Goal: Information Seeking & Learning: Compare options

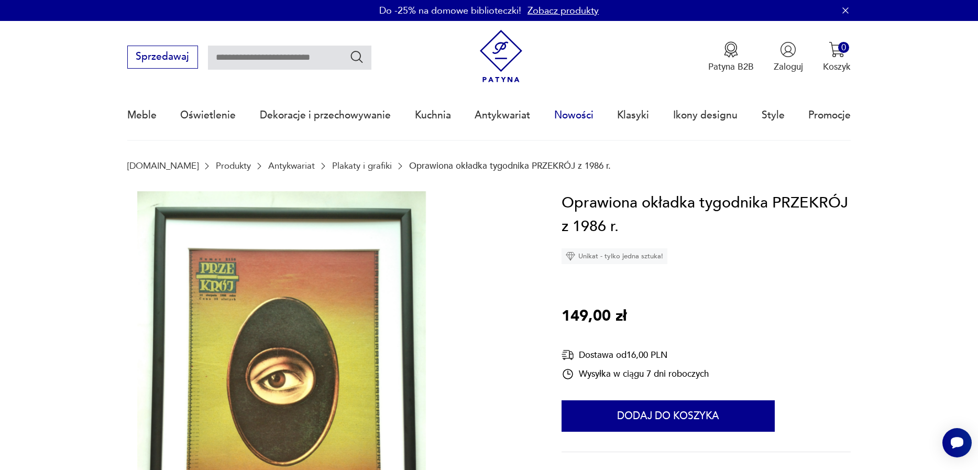
click at [567, 116] on link "Nowości" at bounding box center [573, 115] width 39 height 48
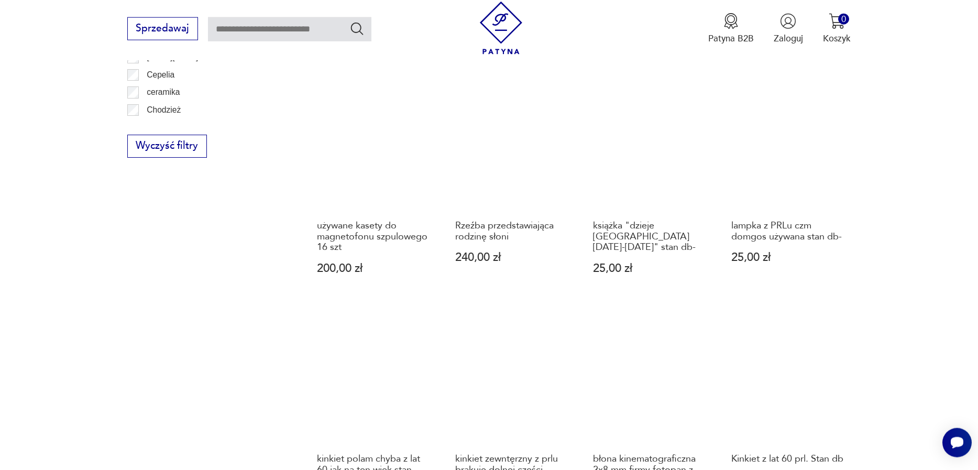
scroll to position [967, 0]
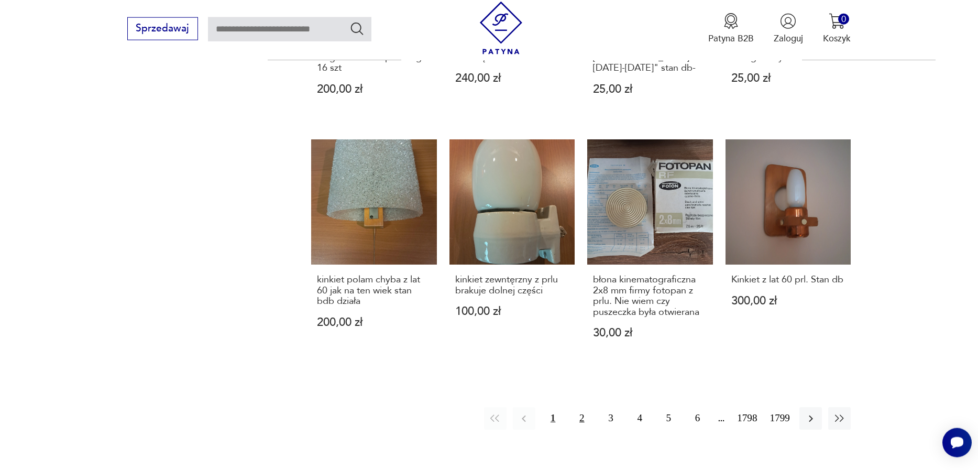
click at [574, 407] on button "2" at bounding box center [581, 418] width 23 height 23
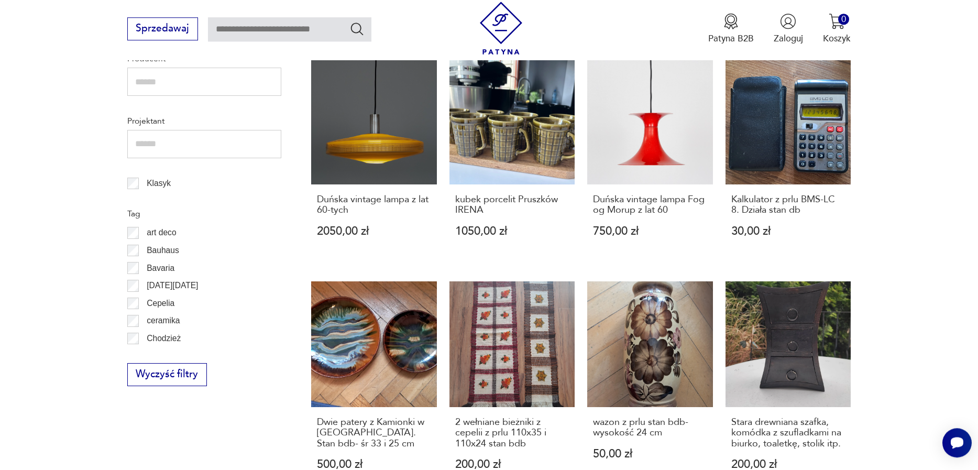
scroll to position [536, 0]
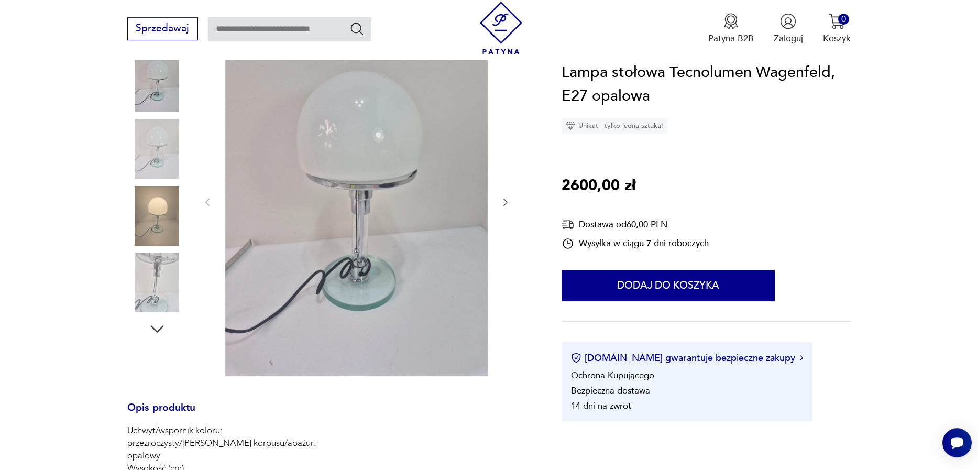
scroll to position [179, 0]
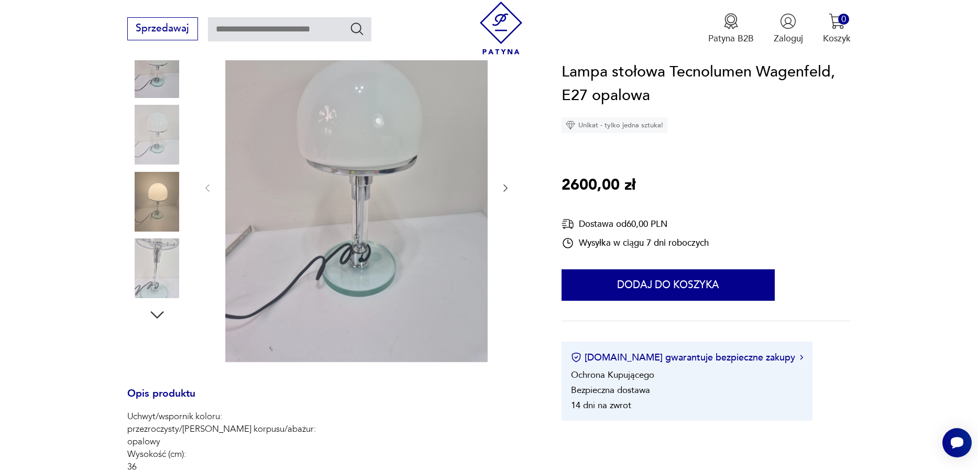
click at [167, 239] on div at bounding box center [157, 169] width 60 height 262
click at [165, 257] on img at bounding box center [157, 268] width 60 height 60
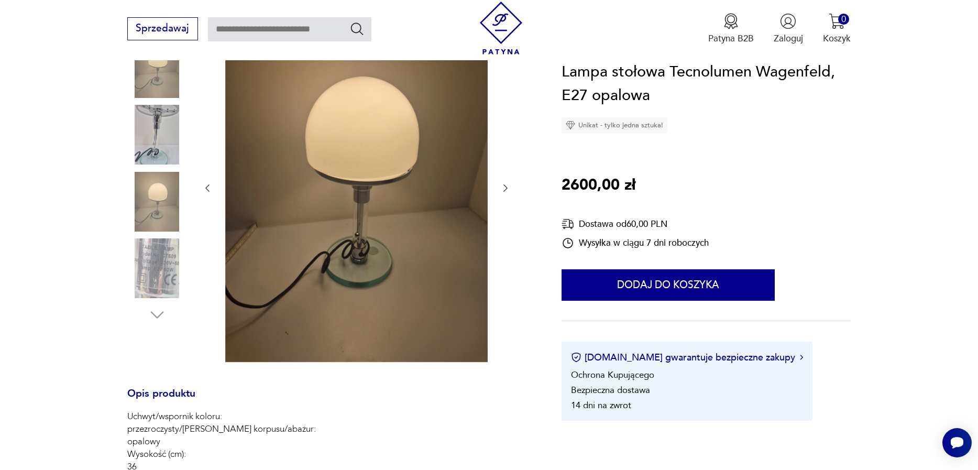
click at [178, 248] on img at bounding box center [157, 268] width 60 height 60
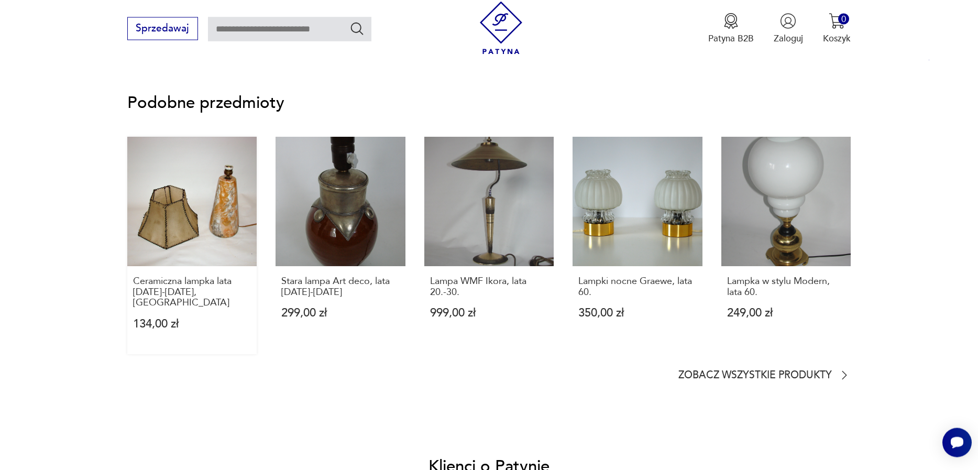
scroll to position [836, 0]
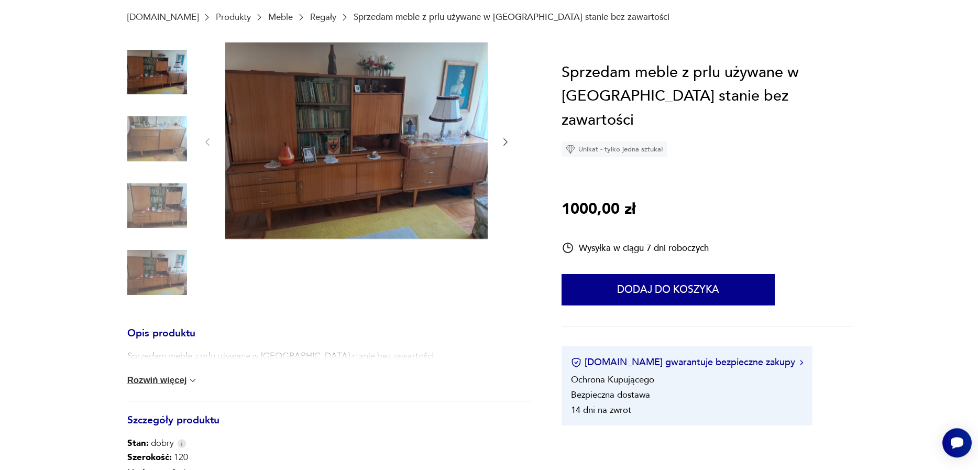
scroll to position [179, 0]
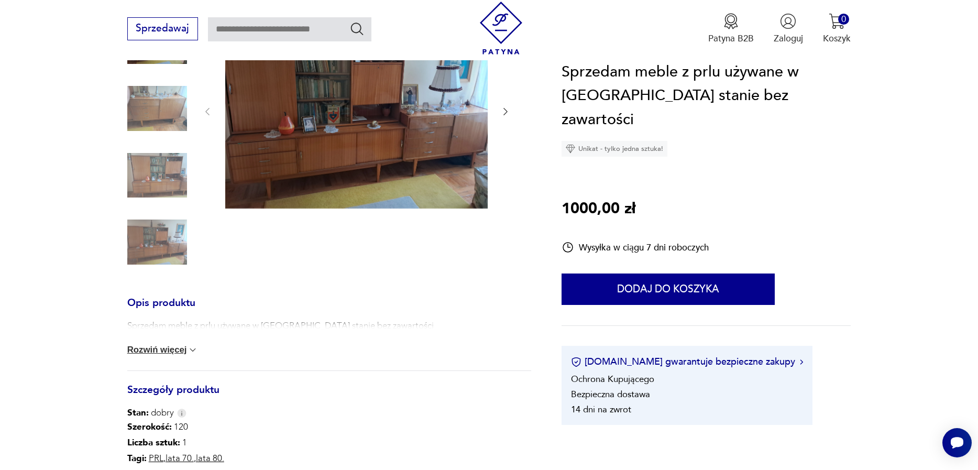
click at [500, 113] on div at bounding box center [356, 112] width 309 height 200
click at [506, 113] on icon "button" at bounding box center [505, 111] width 10 height 10
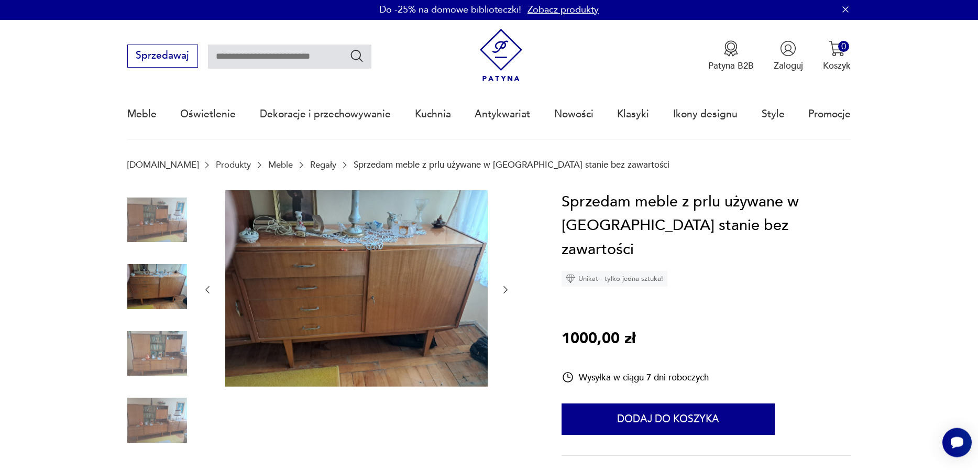
scroll to position [0, 0]
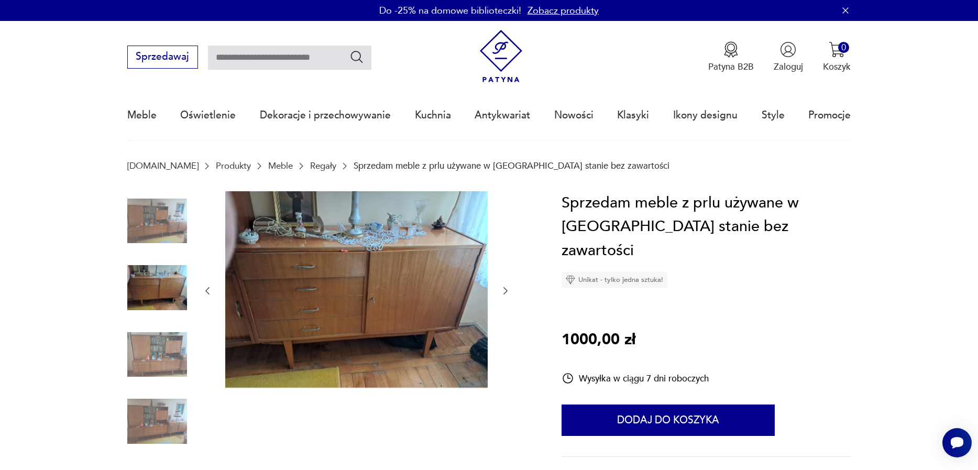
click at [158, 289] on img at bounding box center [157, 288] width 60 height 60
click at [137, 346] on img at bounding box center [157, 355] width 60 height 60
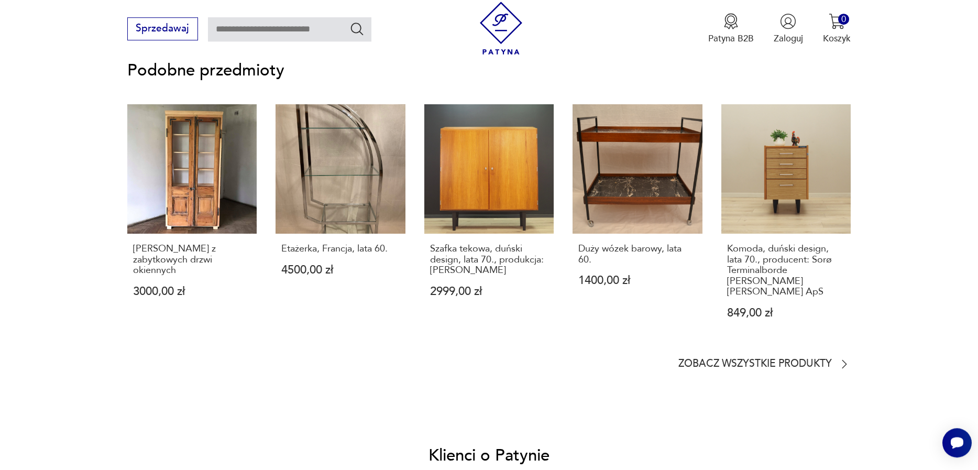
scroll to position [776, 0]
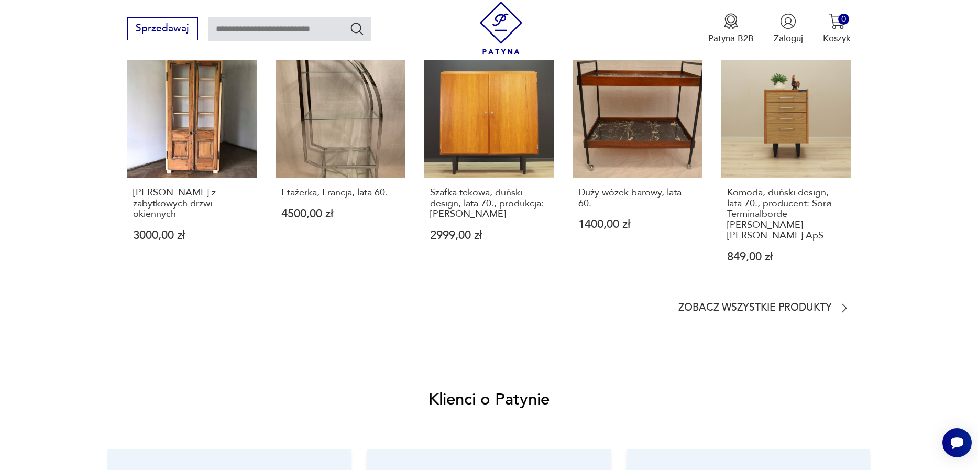
click at [758, 306] on section "Podobne przedmioty Witryna stworzona z zabytkowych drzwi okiennych 3000,00 zł E…" at bounding box center [489, 160] width 978 height 368
click at [766, 304] on p "Zobacz wszystkie produkty" at bounding box center [754, 308] width 153 height 8
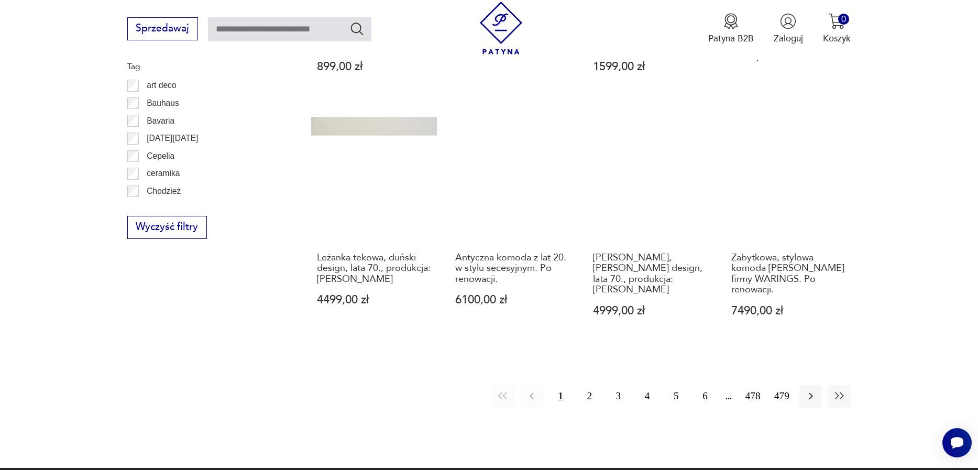
scroll to position [1169, 0]
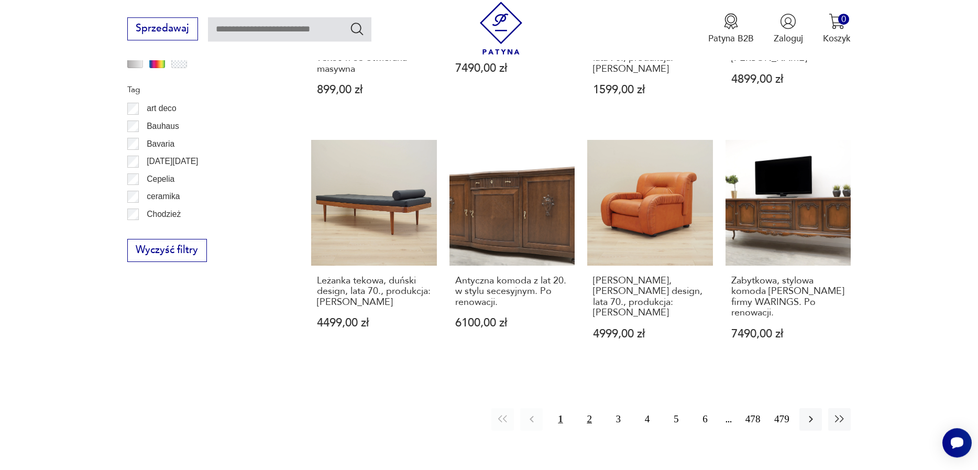
click at [590, 408] on button "2" at bounding box center [589, 419] width 23 height 23
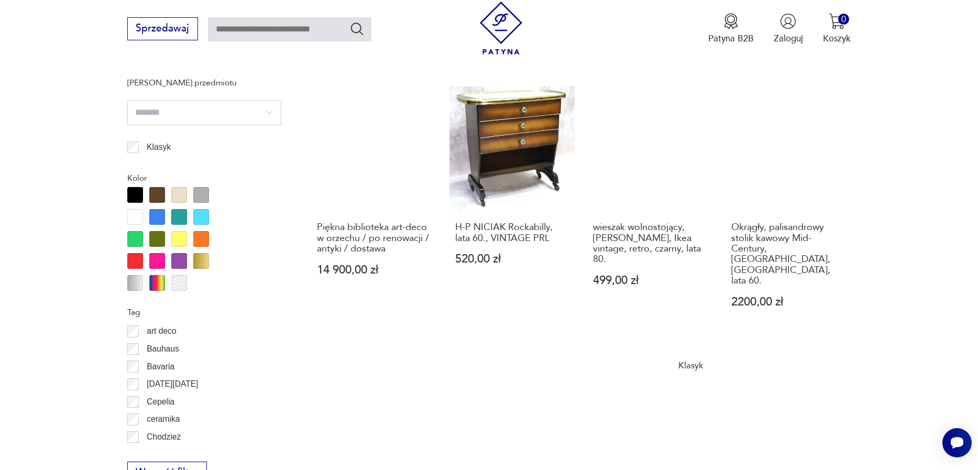
scroll to position [1185, 0]
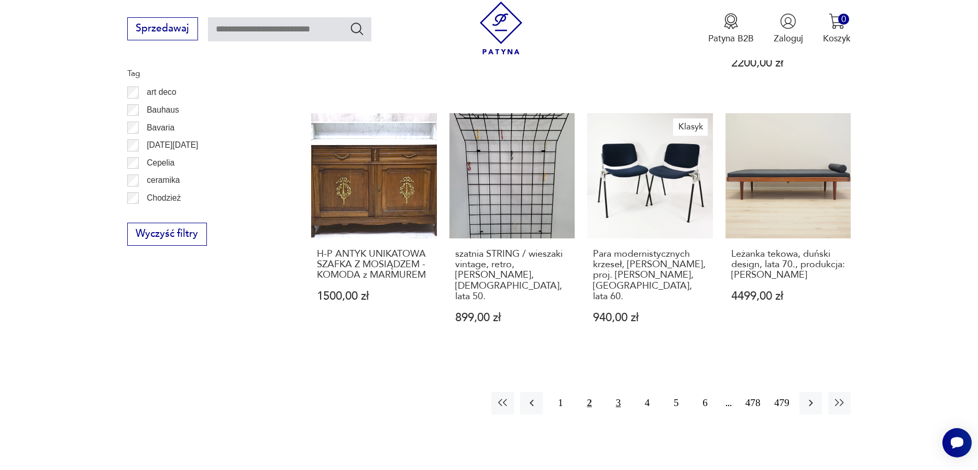
click at [613, 392] on button "3" at bounding box center [618, 403] width 23 height 23
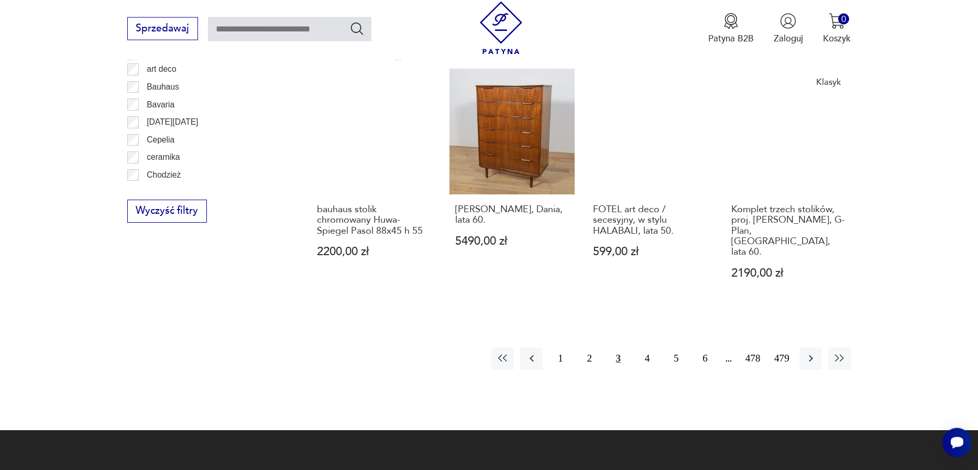
scroll to position [1185, 0]
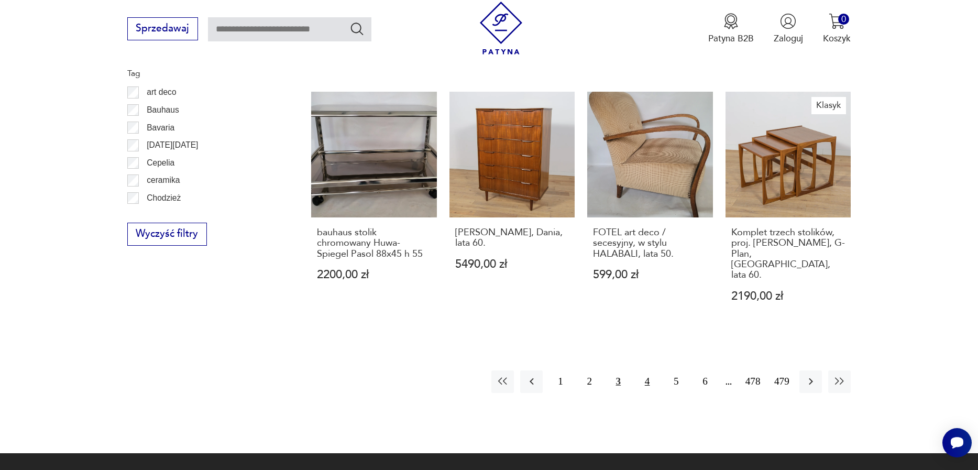
click at [643, 370] on button "4" at bounding box center [647, 381] width 23 height 23
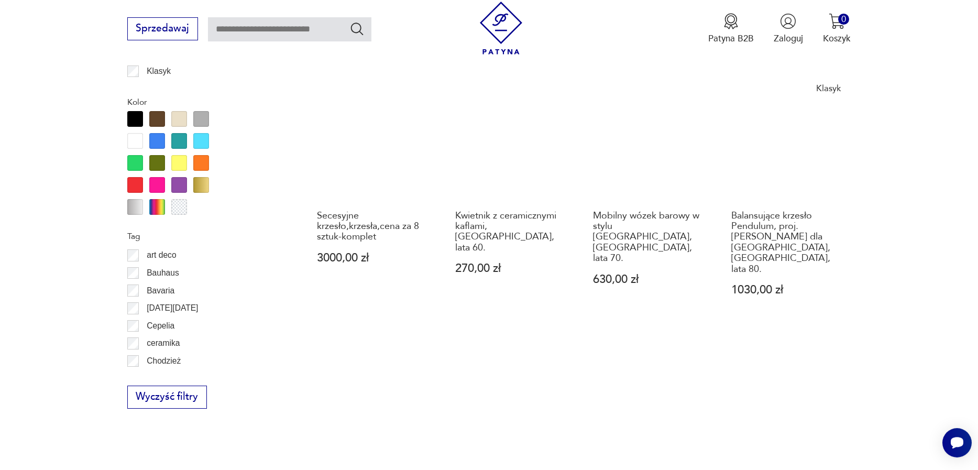
scroll to position [1125, 0]
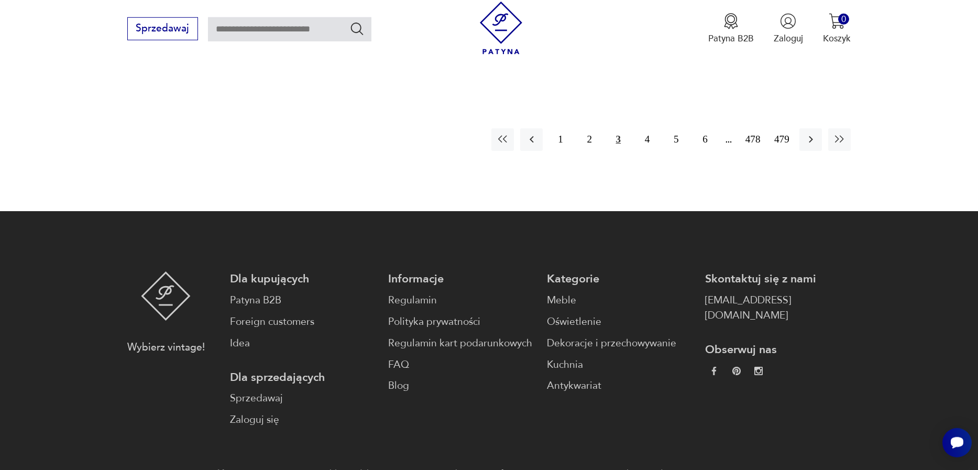
scroll to position [1128, 0]
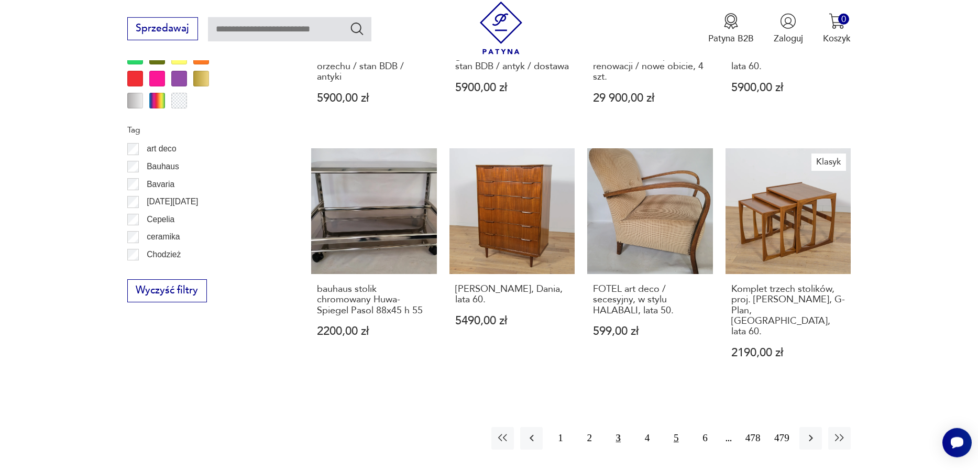
click at [666, 427] on button "5" at bounding box center [676, 438] width 23 height 23
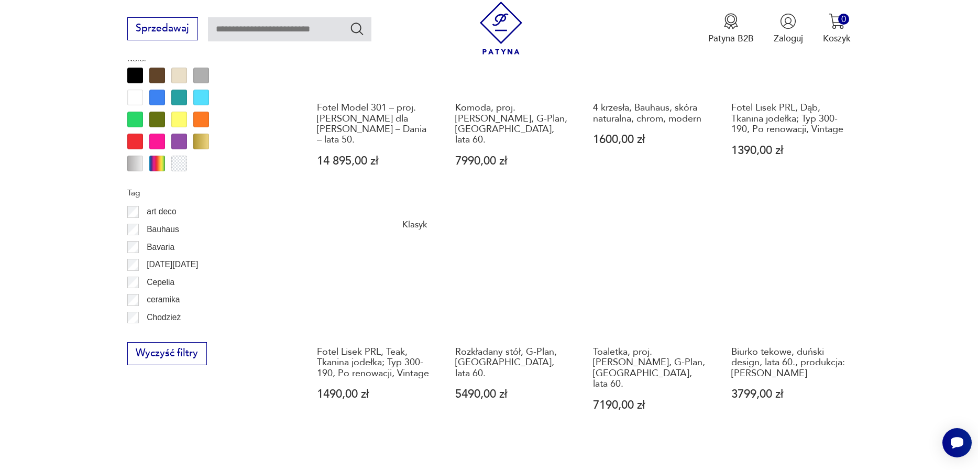
scroll to position [1304, 0]
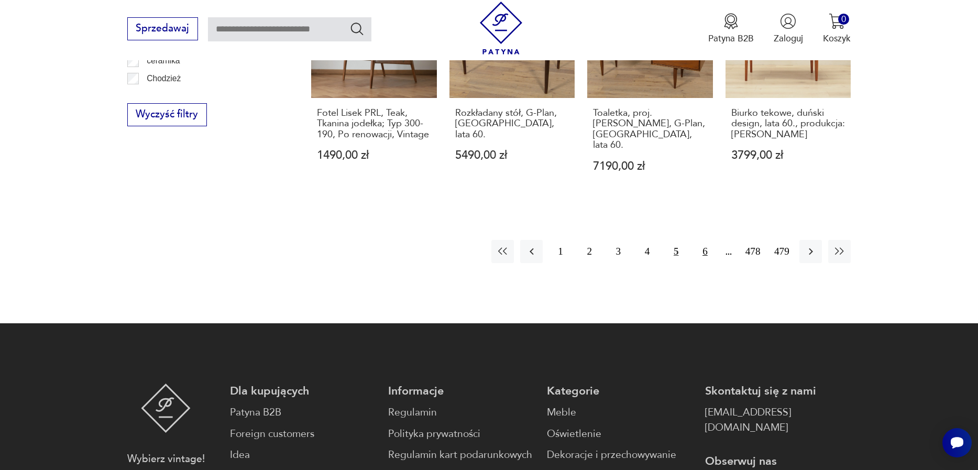
click at [699, 240] on button "6" at bounding box center [705, 251] width 23 height 23
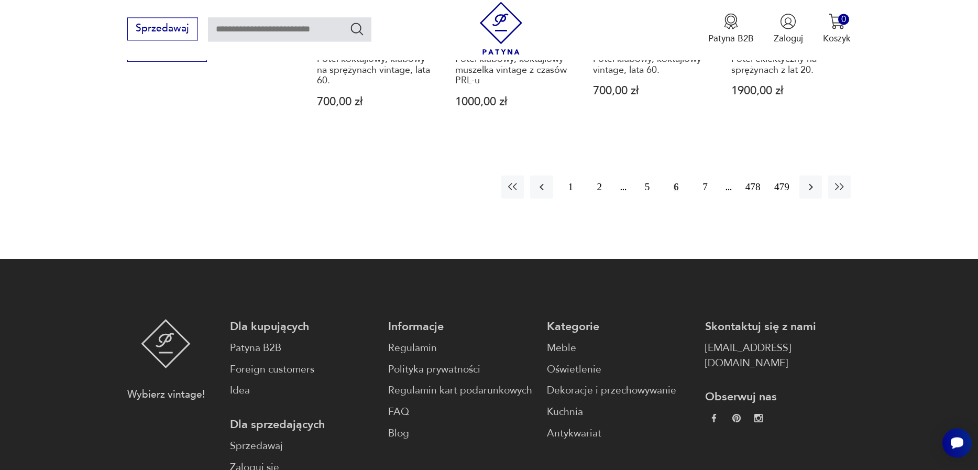
scroll to position [1424, 0]
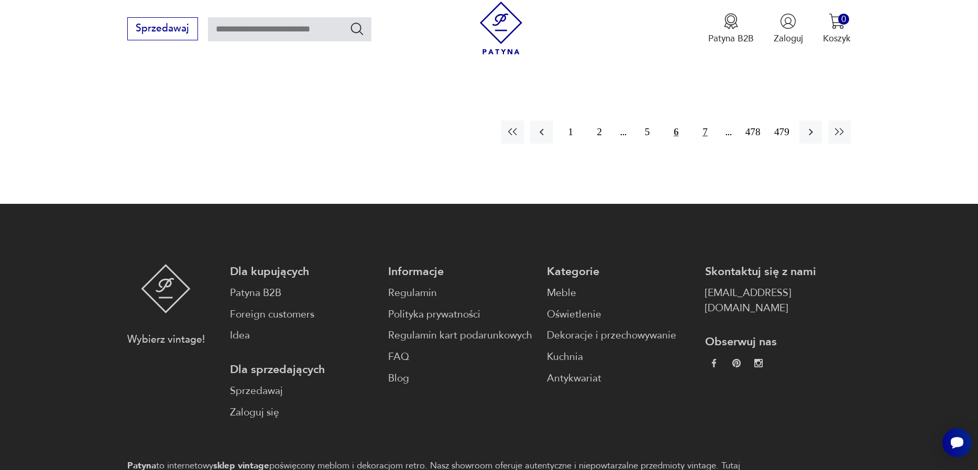
click at [706, 120] on button "7" at bounding box center [705, 131] width 23 height 23
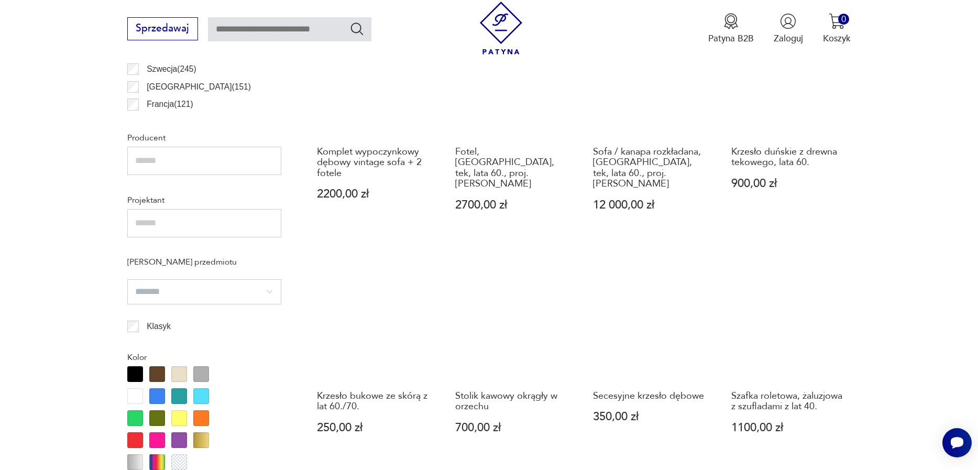
scroll to position [1066, 0]
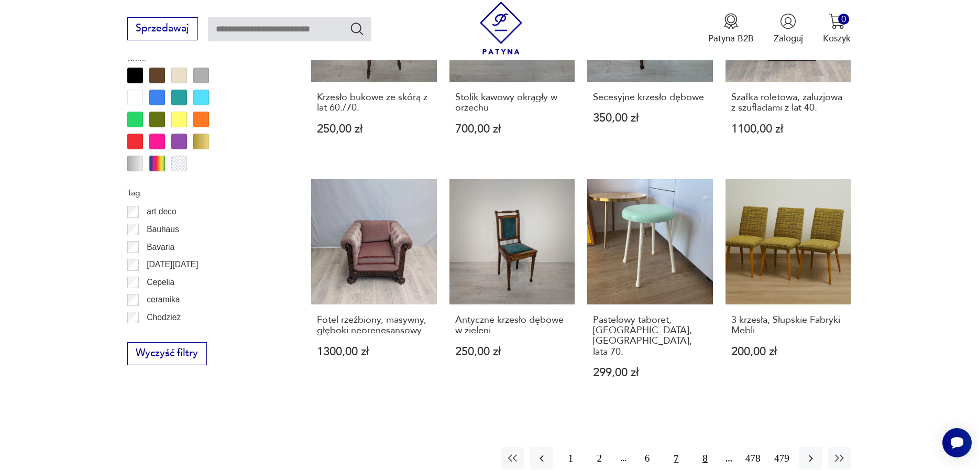
click at [705, 447] on button "8" at bounding box center [705, 458] width 23 height 23
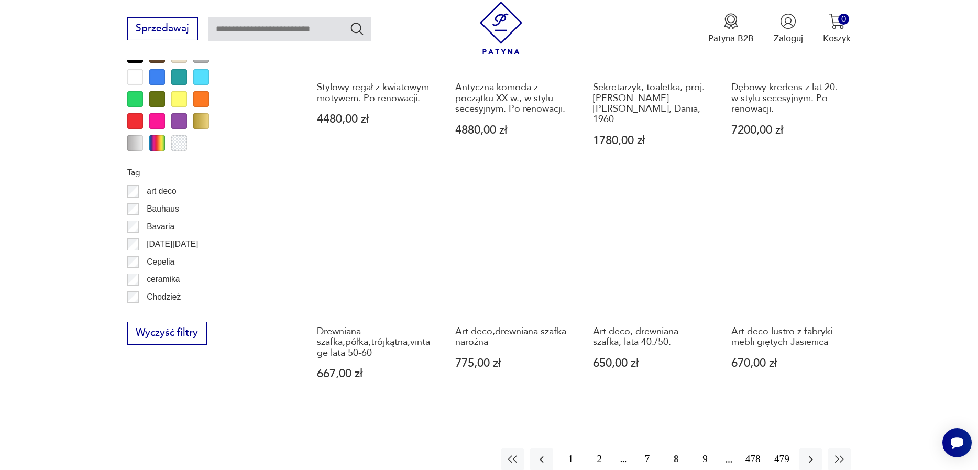
scroll to position [1066, 0]
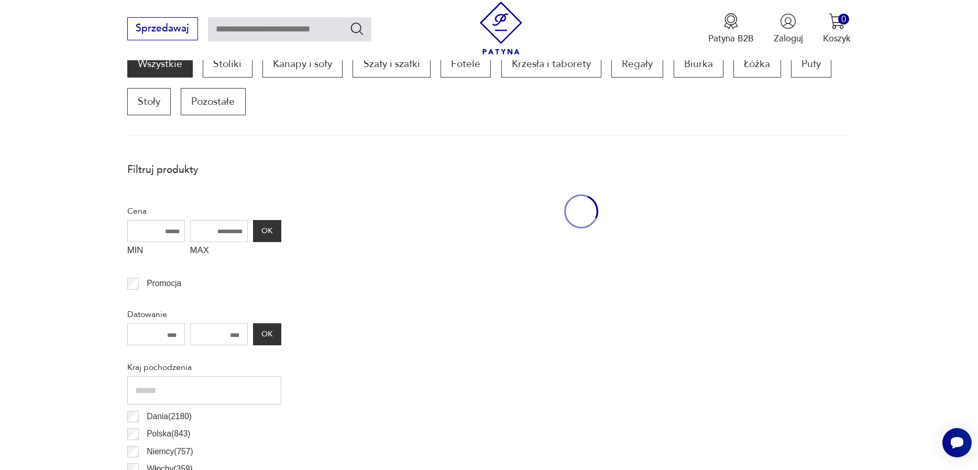
scroll to position [349, 0]
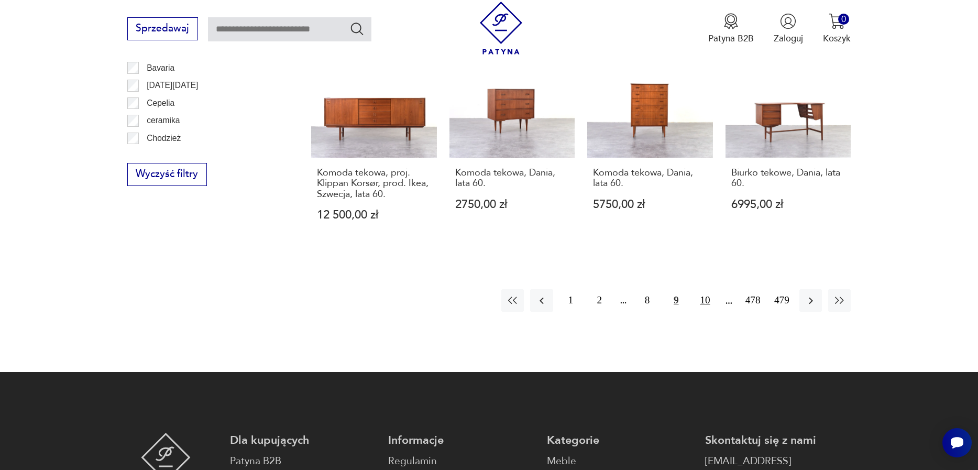
click at [699, 289] on button "10" at bounding box center [705, 300] width 23 height 23
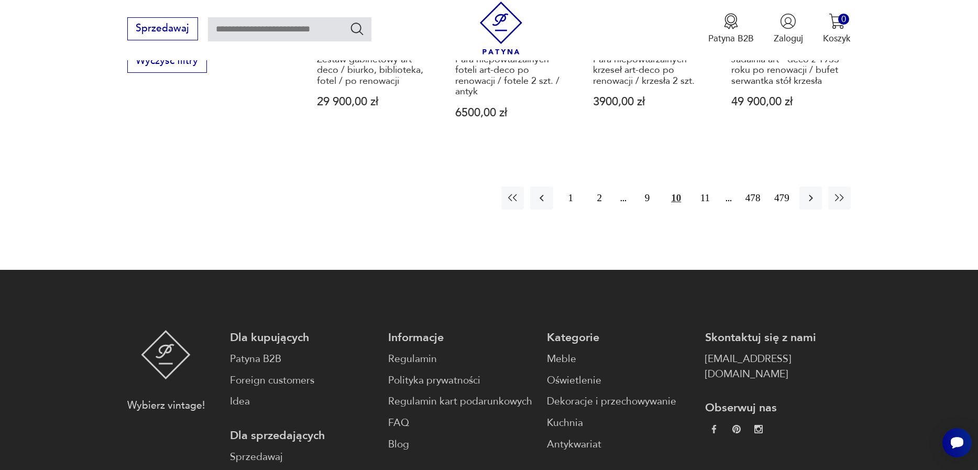
scroll to position [1424, 0]
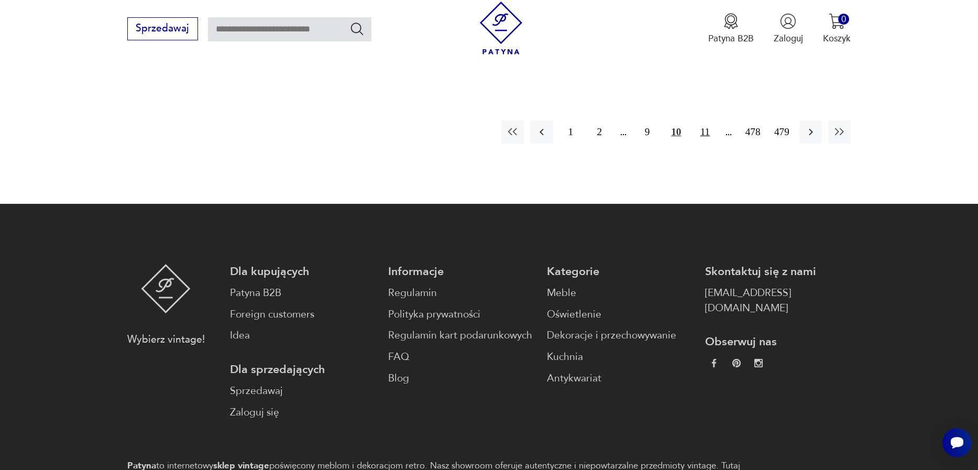
click at [703, 127] on button "11" at bounding box center [705, 131] width 23 height 23
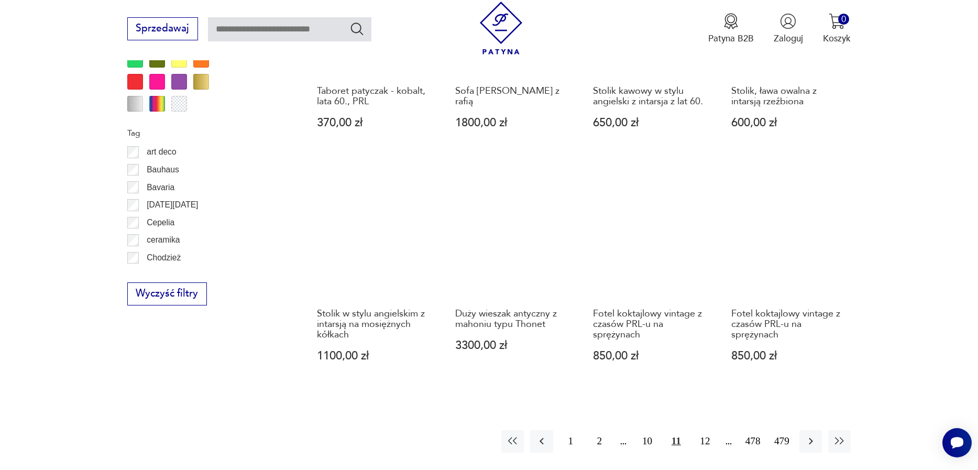
scroll to position [1185, 0]
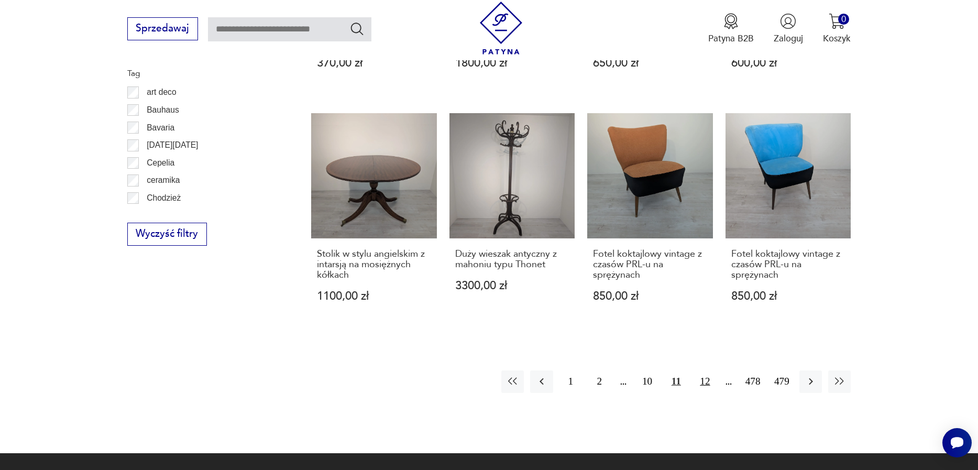
click at [703, 377] on button "12" at bounding box center [705, 381] width 23 height 23
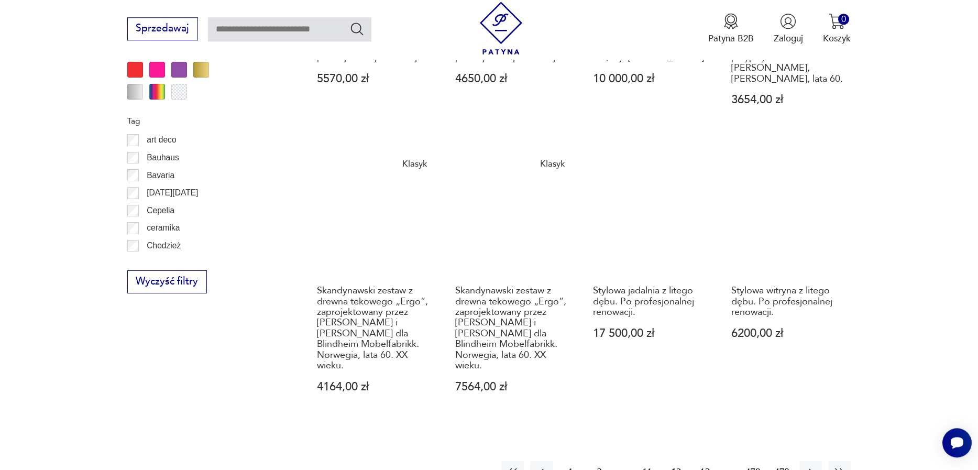
scroll to position [1185, 0]
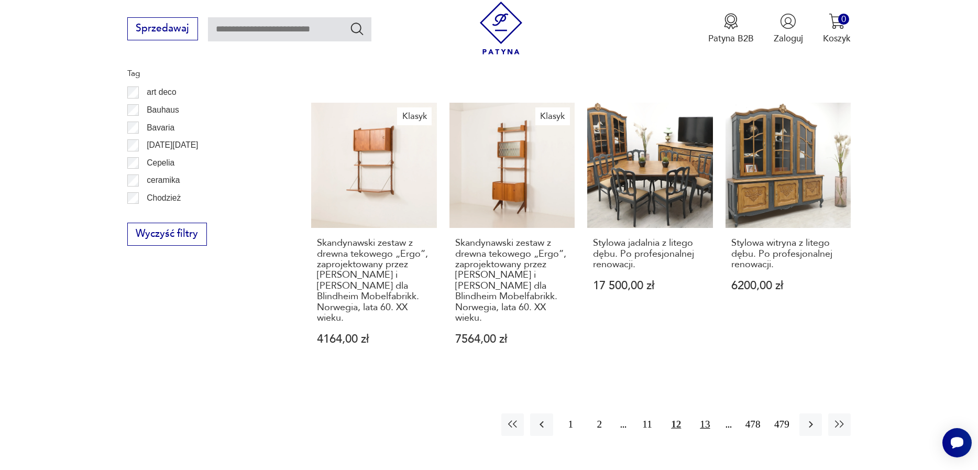
click at [708, 413] on button "13" at bounding box center [705, 424] width 23 height 23
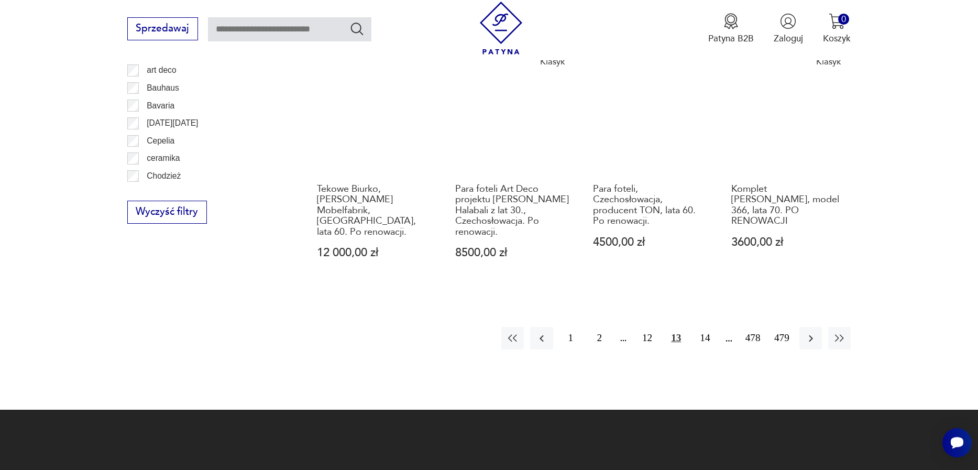
scroll to position [1245, 0]
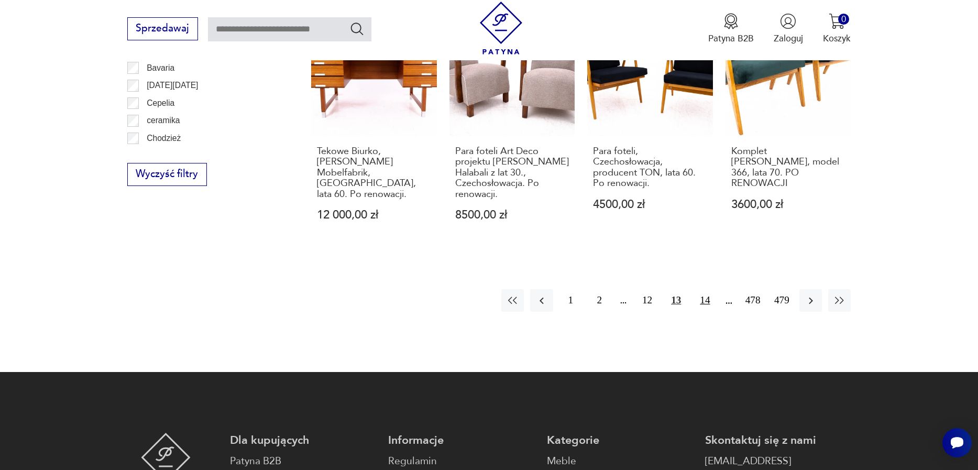
click at [695, 304] on button "14" at bounding box center [705, 300] width 23 height 23
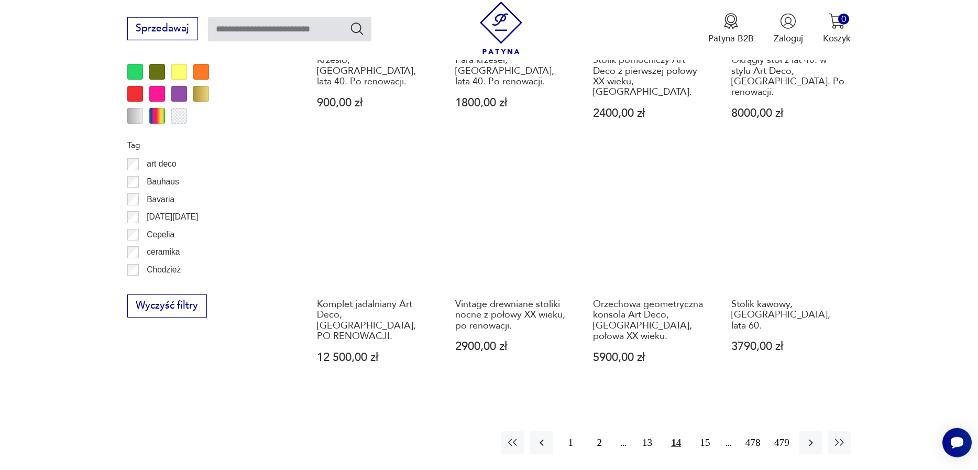
scroll to position [1125, 0]
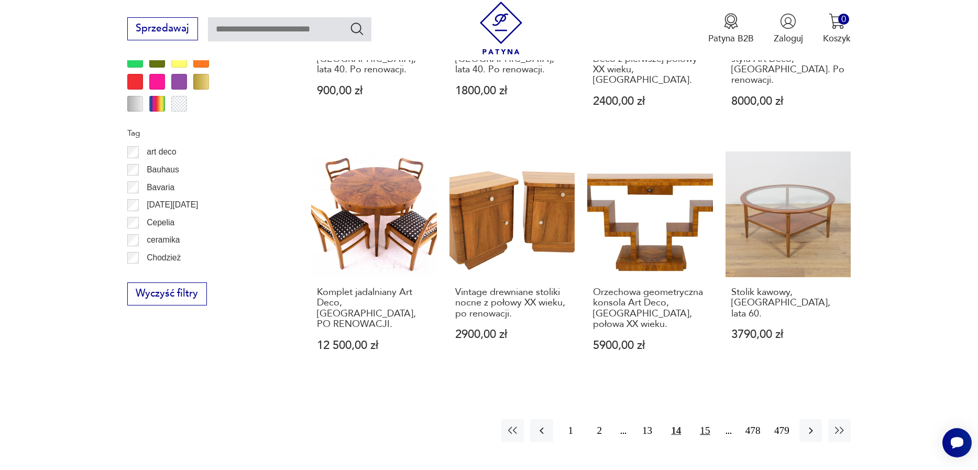
click at [695, 419] on button "15" at bounding box center [705, 430] width 23 height 23
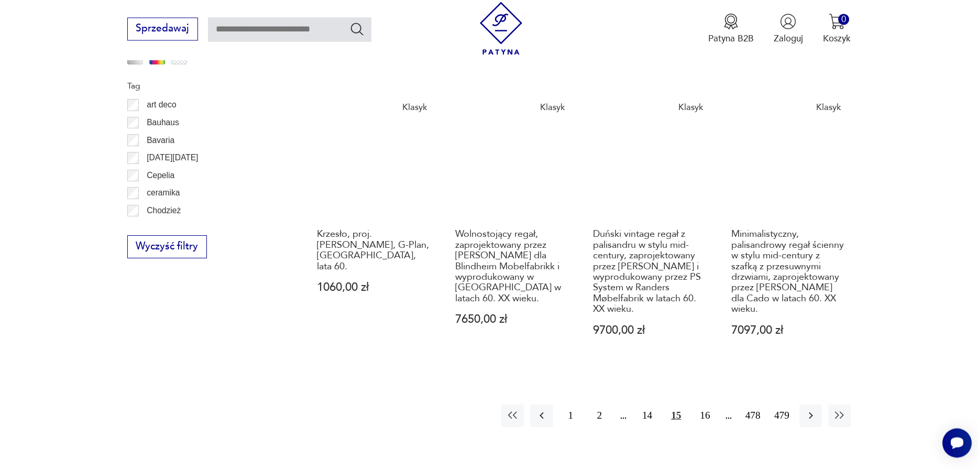
scroll to position [1185, 0]
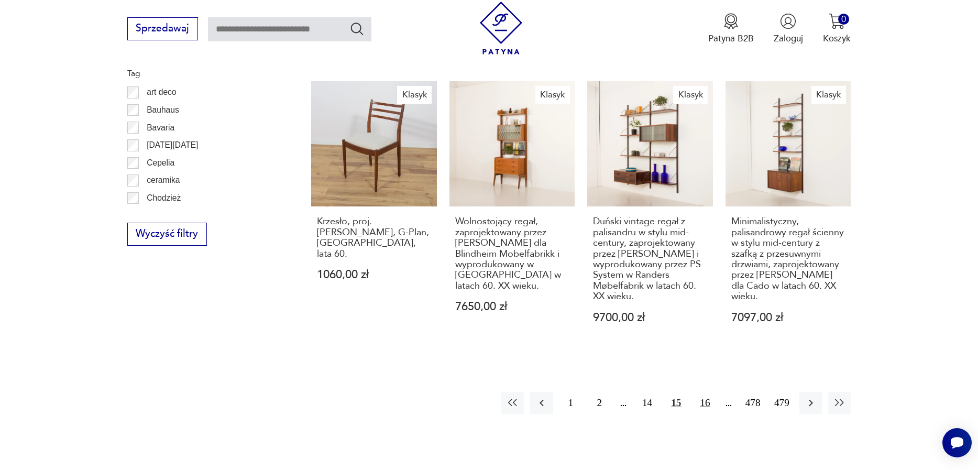
click at [694, 392] on button "16" at bounding box center [705, 403] width 23 height 23
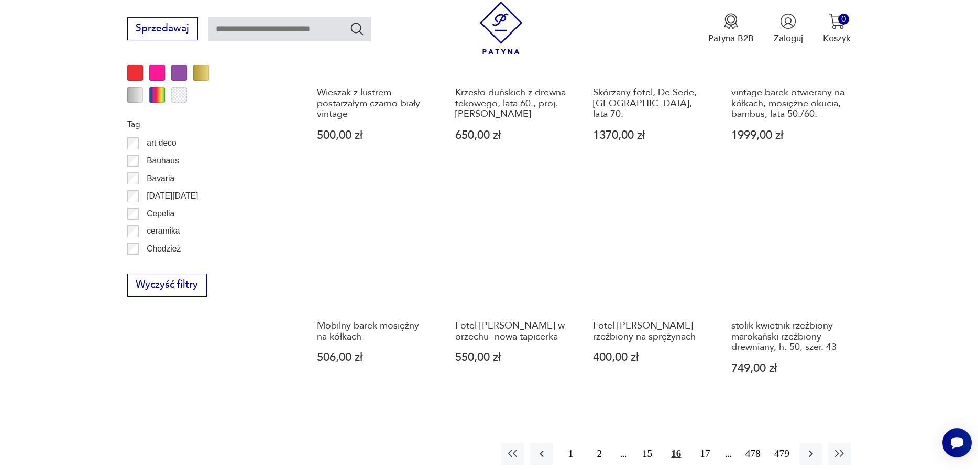
scroll to position [1185, 0]
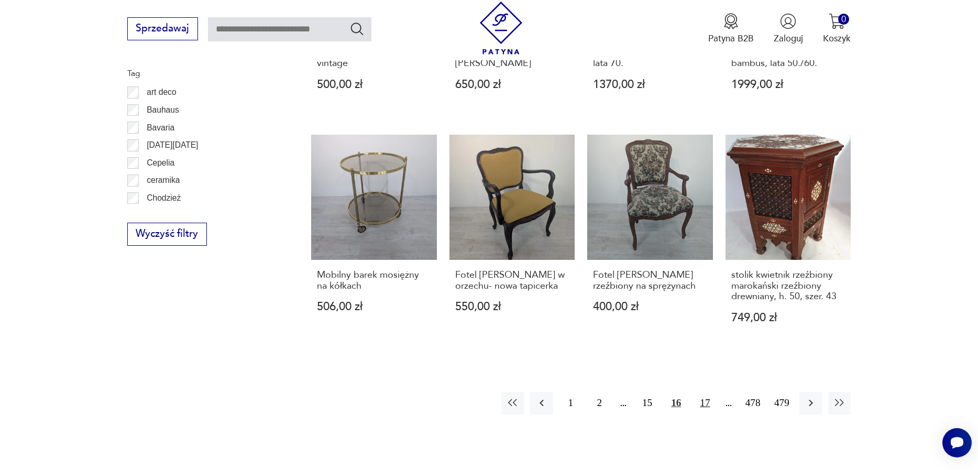
click at [698, 409] on button "17" at bounding box center [705, 403] width 23 height 23
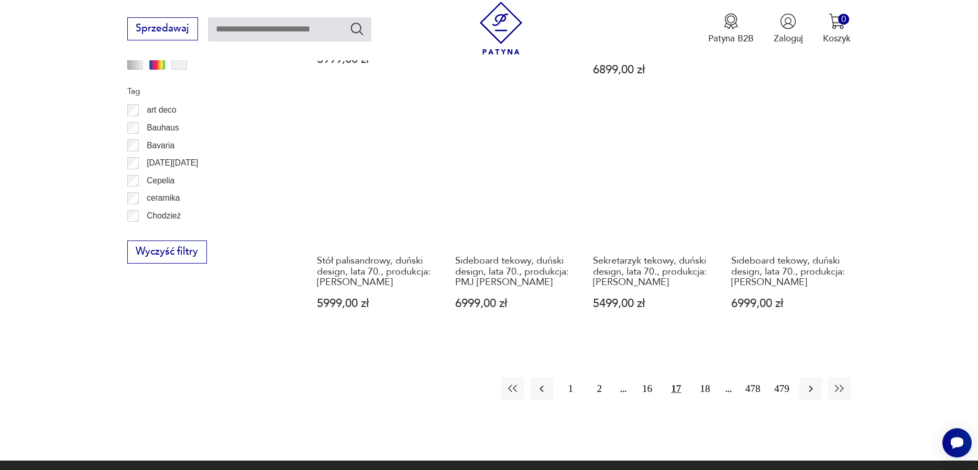
scroll to position [1185, 0]
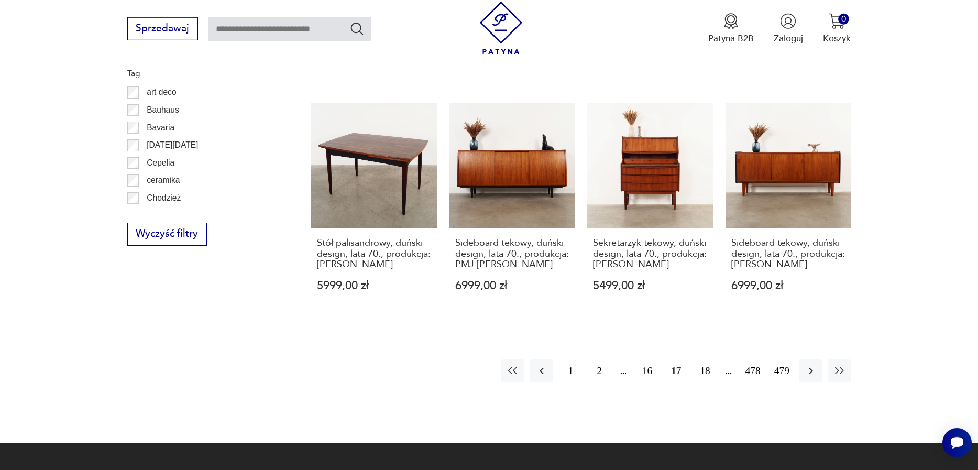
click at [701, 359] on button "18" at bounding box center [705, 370] width 23 height 23
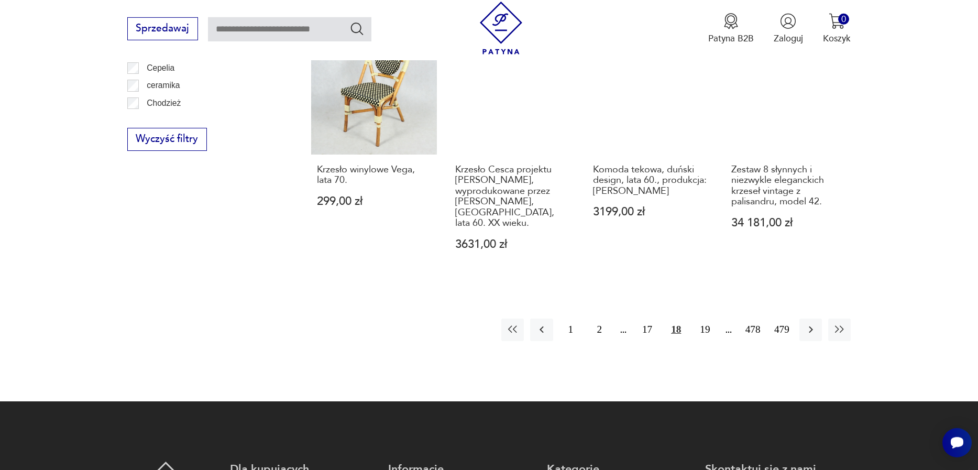
scroll to position [1304, 0]
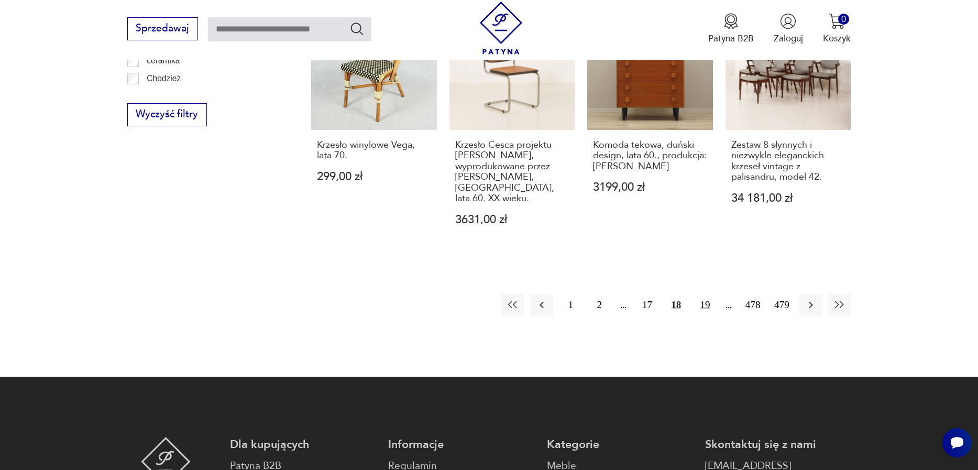
click at [697, 294] on button "19" at bounding box center [705, 305] width 23 height 23
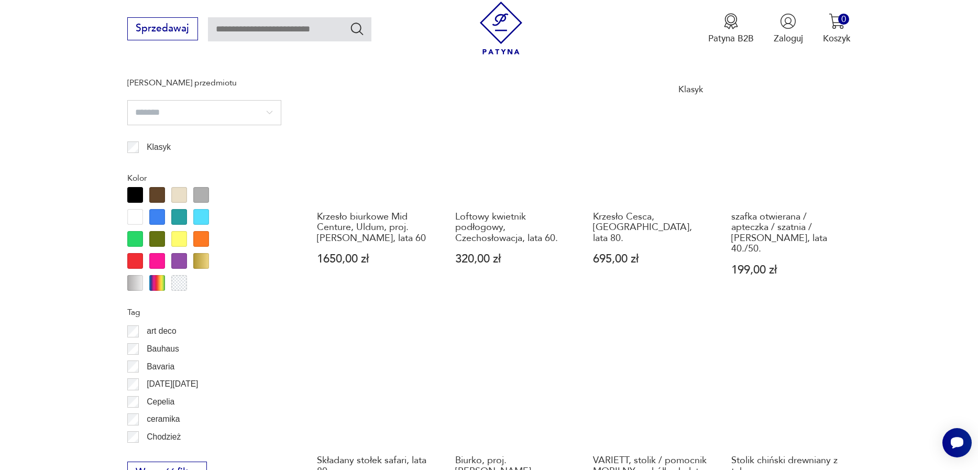
scroll to position [1185, 0]
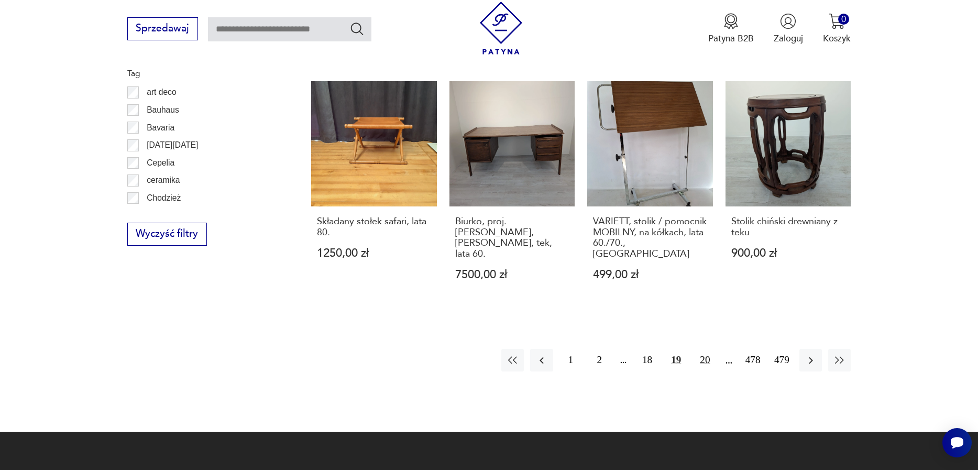
click at [705, 349] on button "20" at bounding box center [705, 360] width 23 height 23
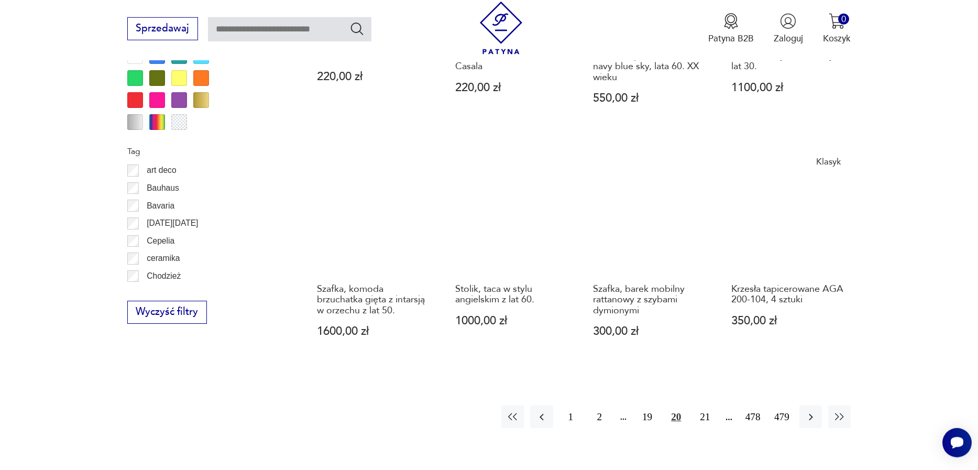
scroll to position [1125, 0]
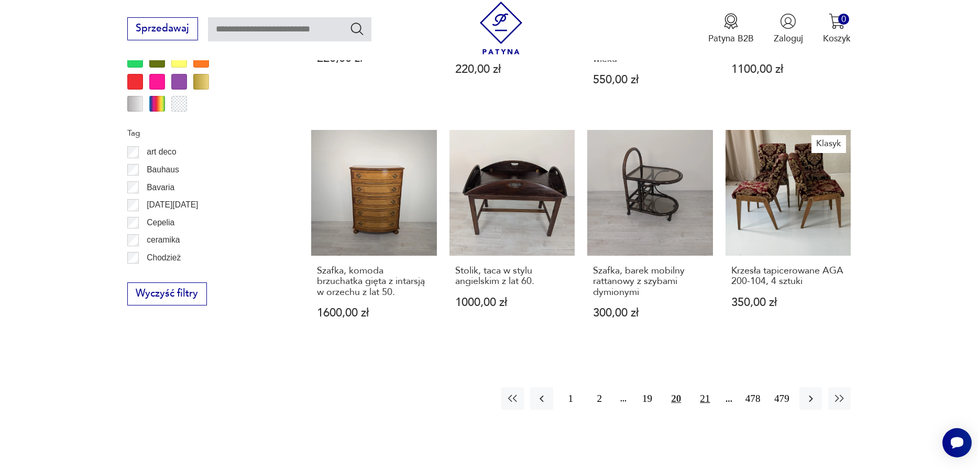
click at [709, 401] on button "21" at bounding box center [705, 398] width 23 height 23
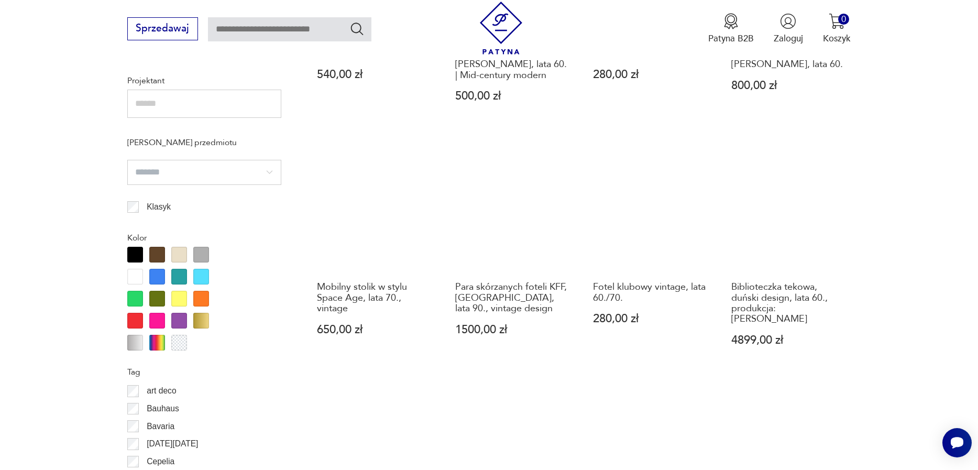
scroll to position [1125, 0]
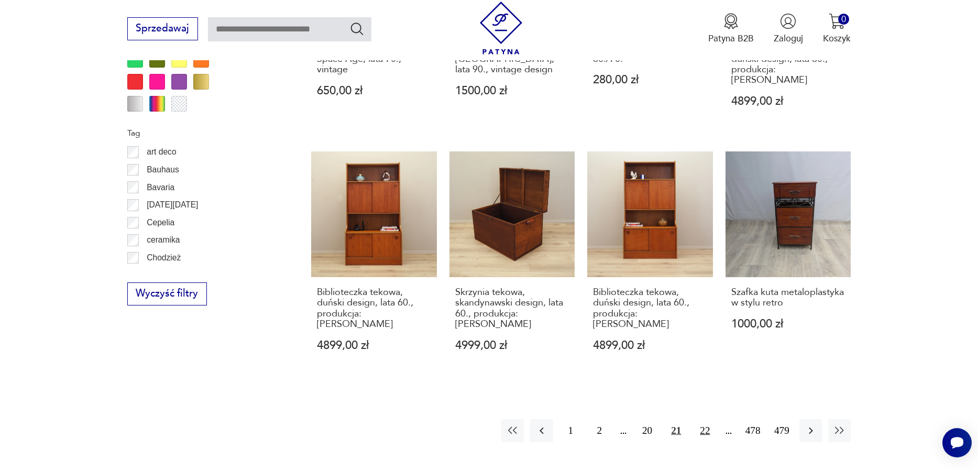
click at [700, 419] on button "22" at bounding box center [705, 430] width 23 height 23
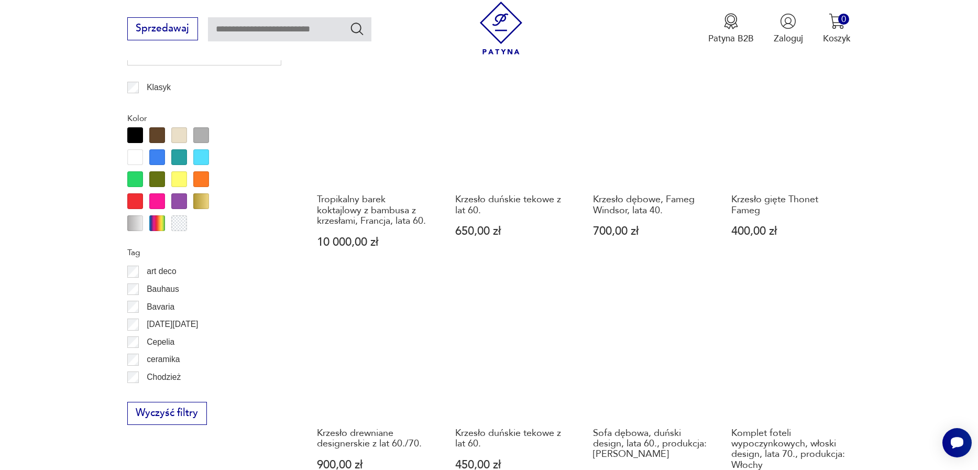
scroll to position [1125, 0]
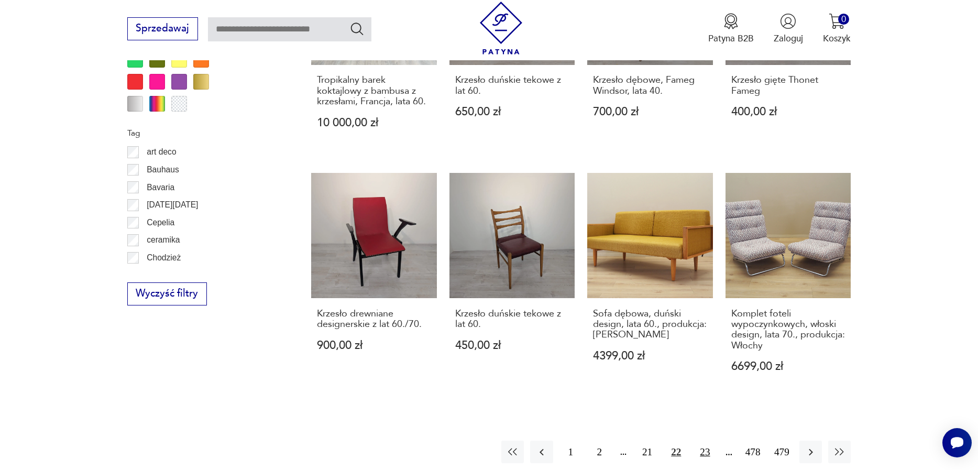
click at [703, 453] on button "23" at bounding box center [705, 452] width 23 height 23
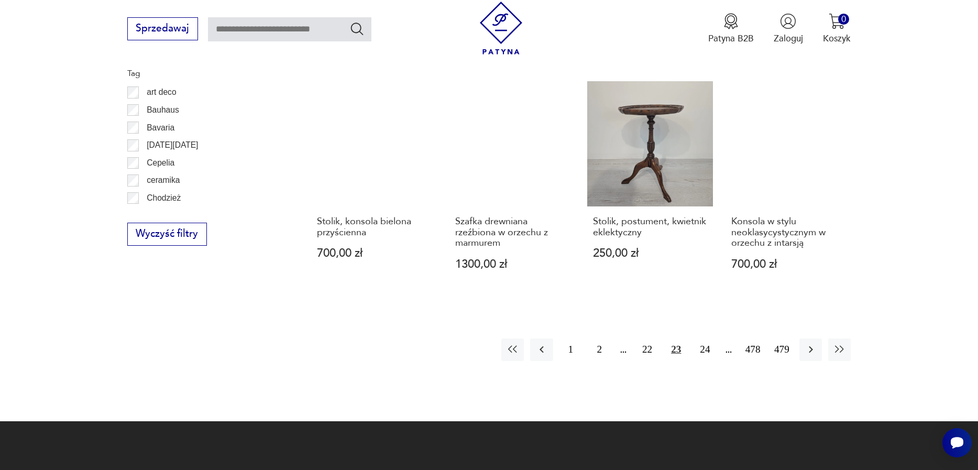
scroll to position [1304, 0]
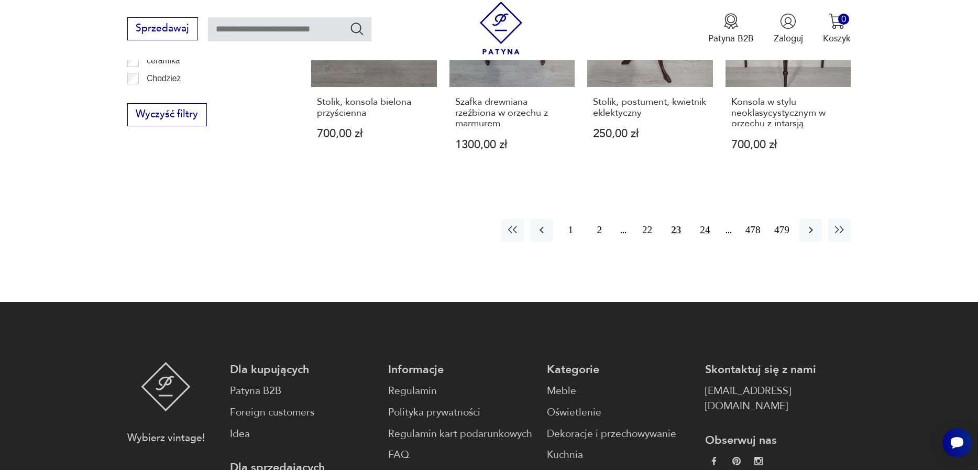
click at [702, 219] on button "24" at bounding box center [705, 230] width 23 height 23
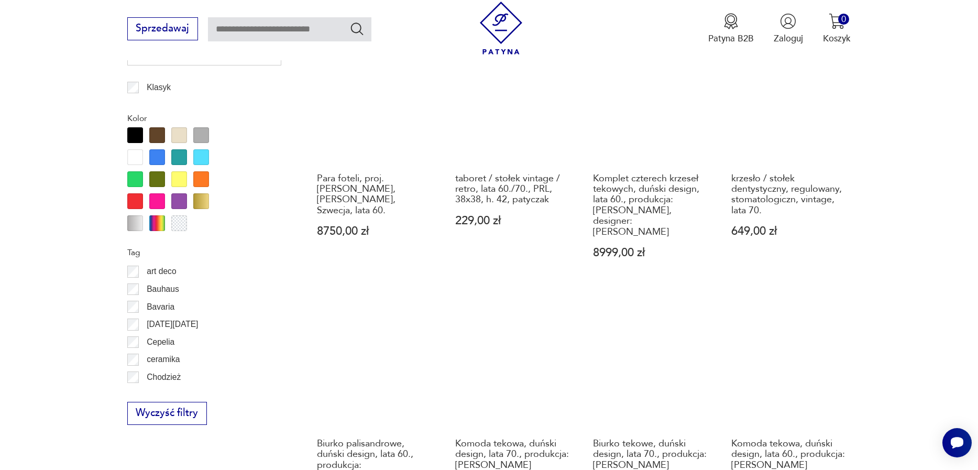
scroll to position [1245, 0]
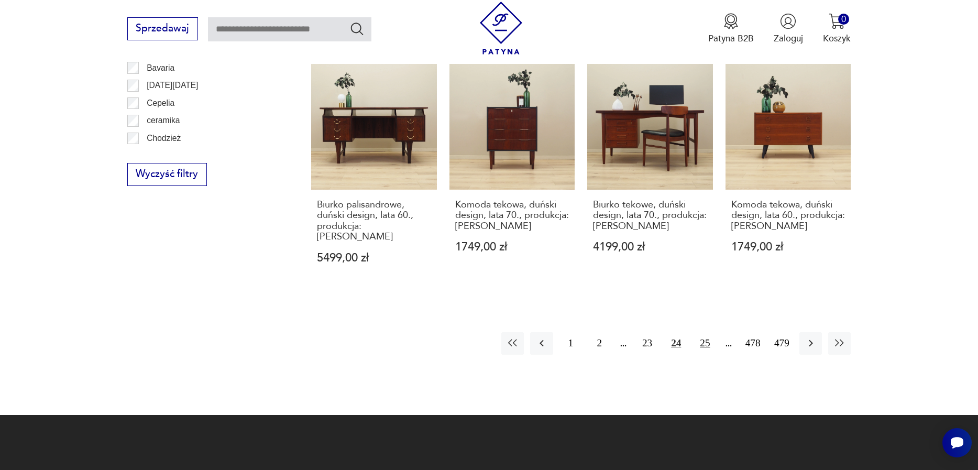
click at [694, 332] on button "25" at bounding box center [705, 343] width 23 height 23
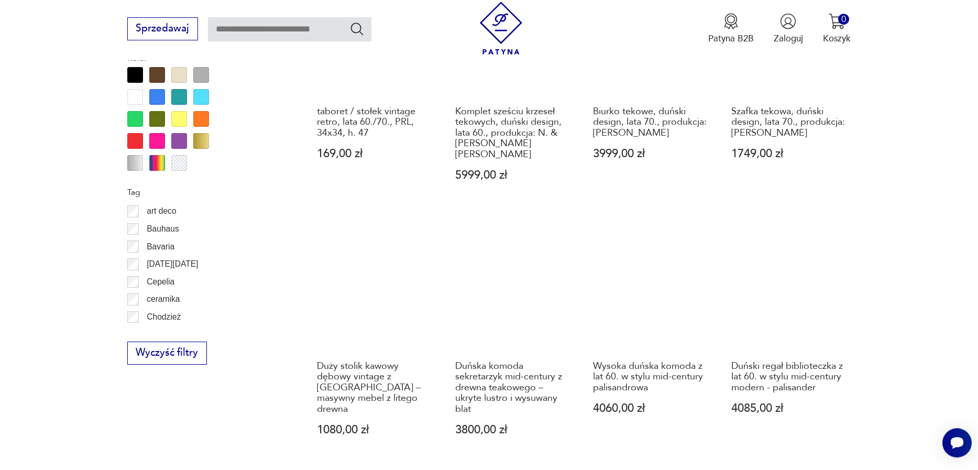
scroll to position [1125, 0]
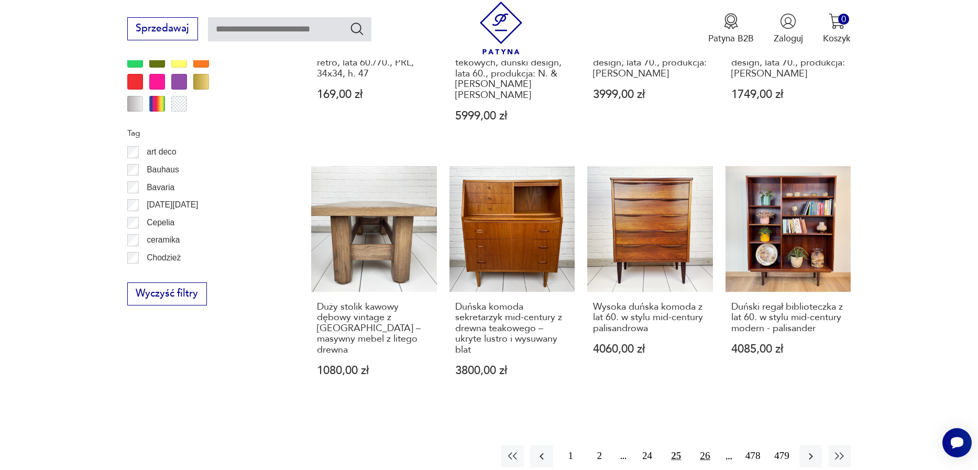
click at [698, 445] on button "26" at bounding box center [705, 456] width 23 height 23
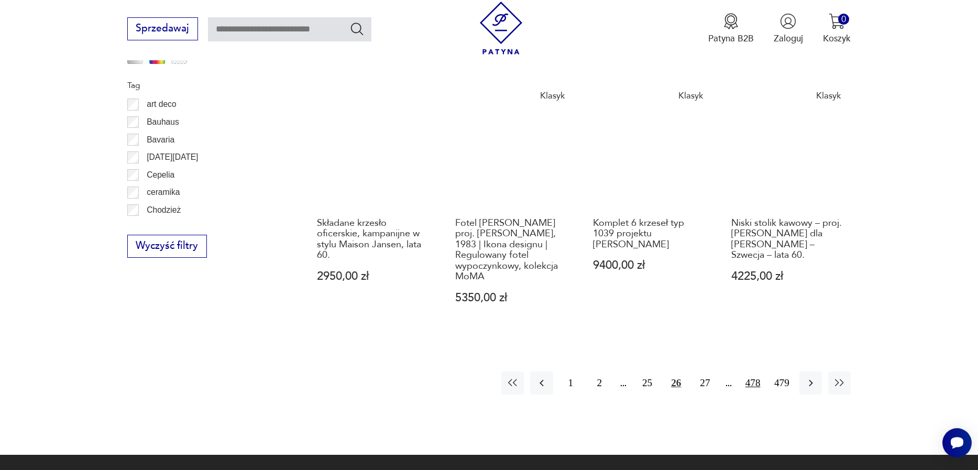
scroll to position [1149, 0]
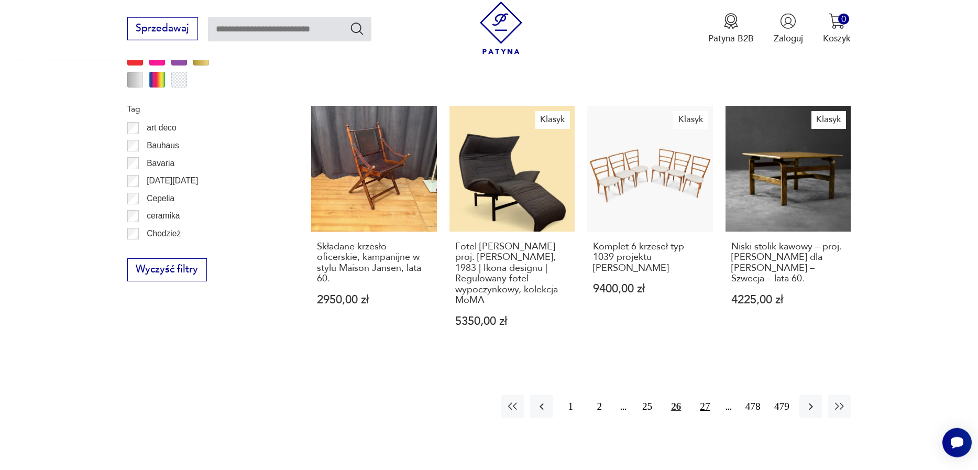
click at [696, 411] on button "27" at bounding box center [705, 406] width 23 height 23
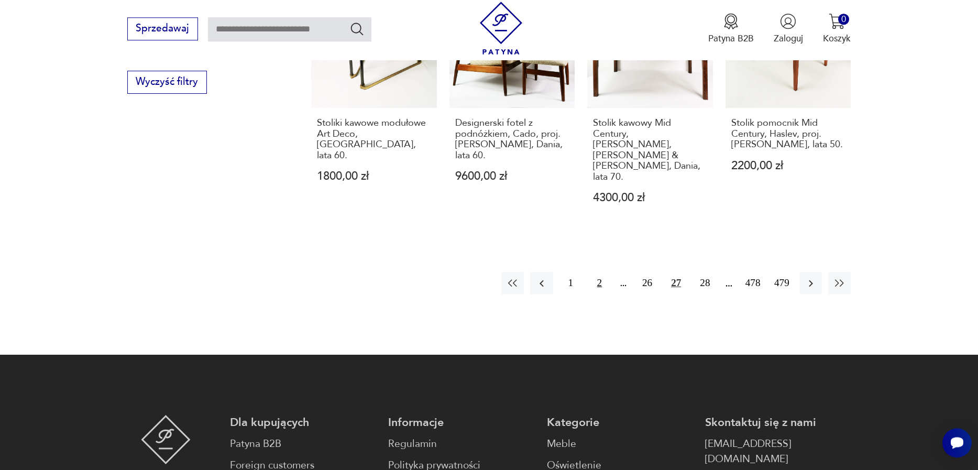
scroll to position [1364, 0]
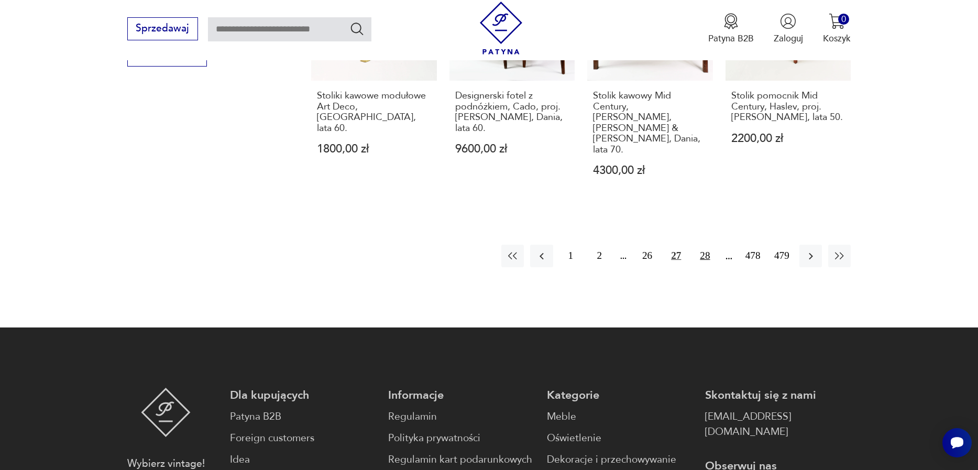
click at [694, 245] on button "28" at bounding box center [705, 256] width 23 height 23
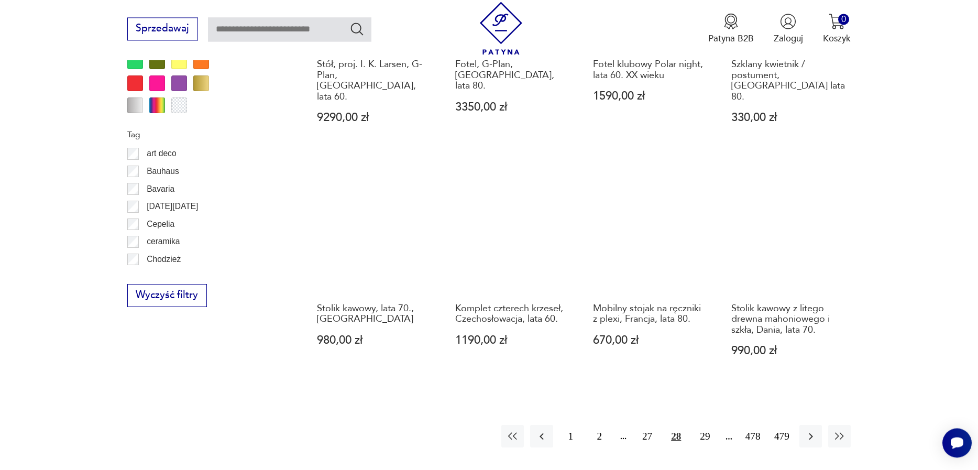
scroll to position [1125, 0]
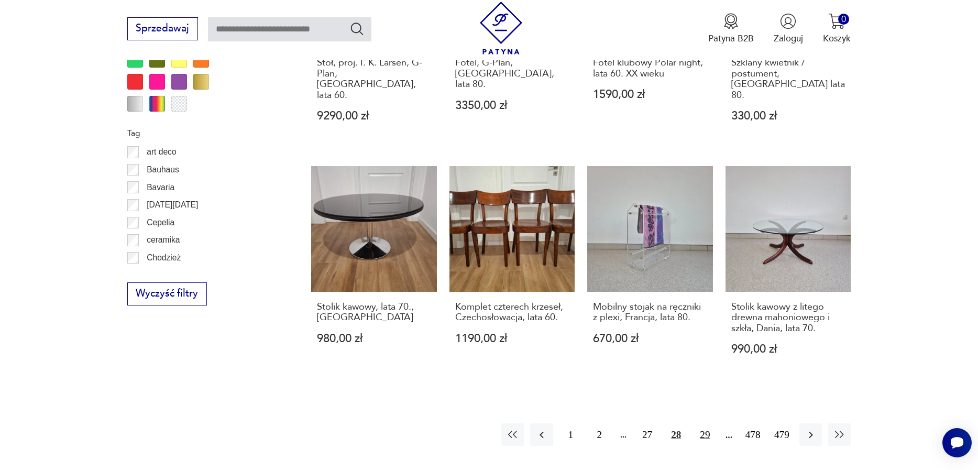
click at [698, 423] on button "29" at bounding box center [705, 434] width 23 height 23
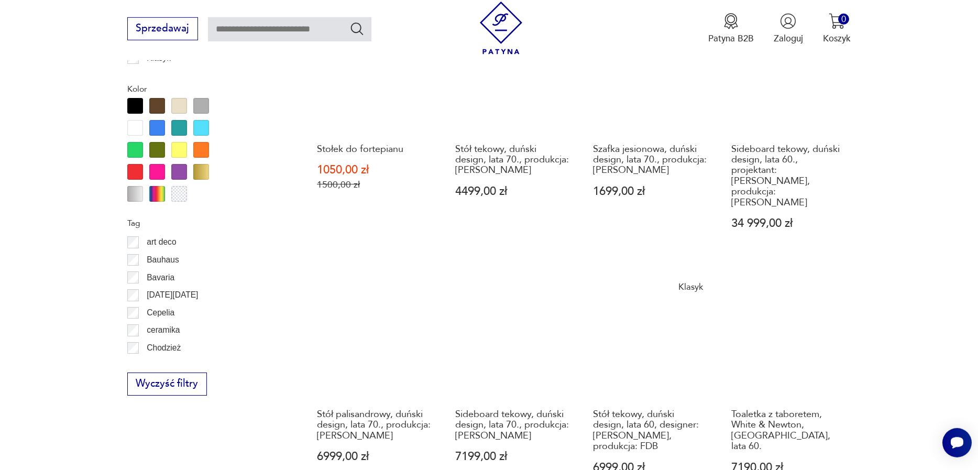
scroll to position [1125, 0]
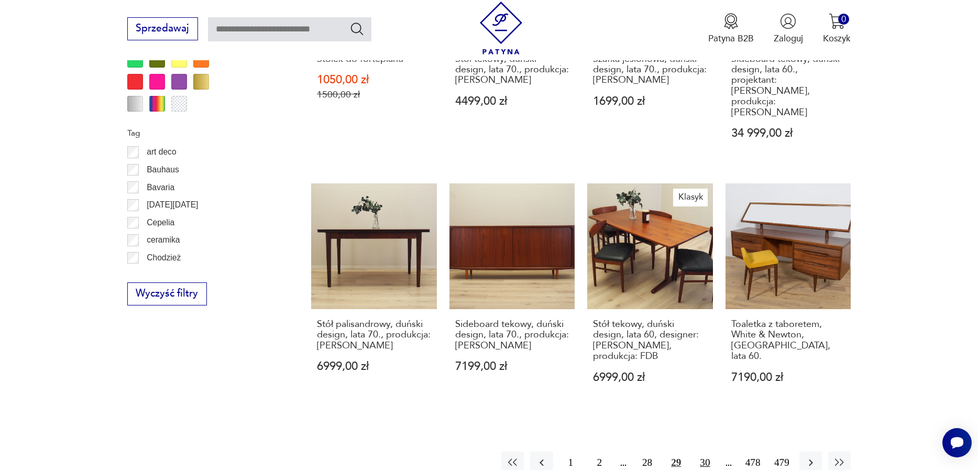
click at [700, 452] on button "30" at bounding box center [705, 463] width 23 height 23
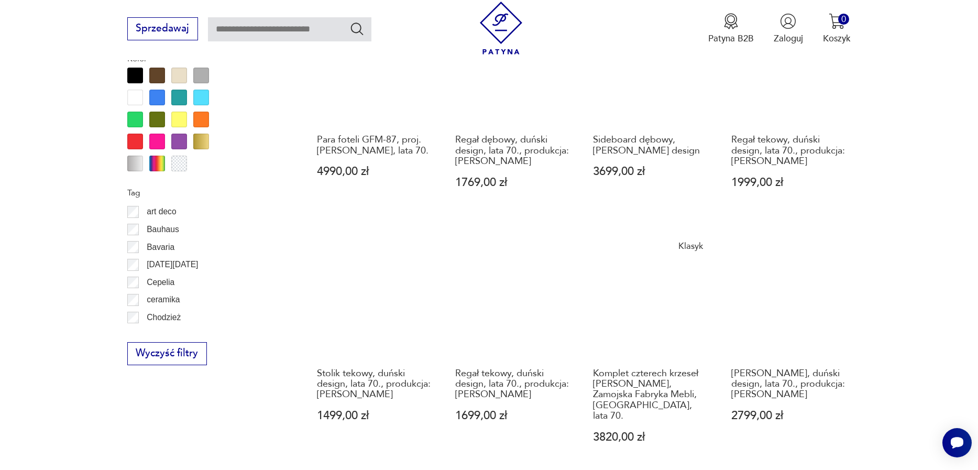
scroll to position [1185, 0]
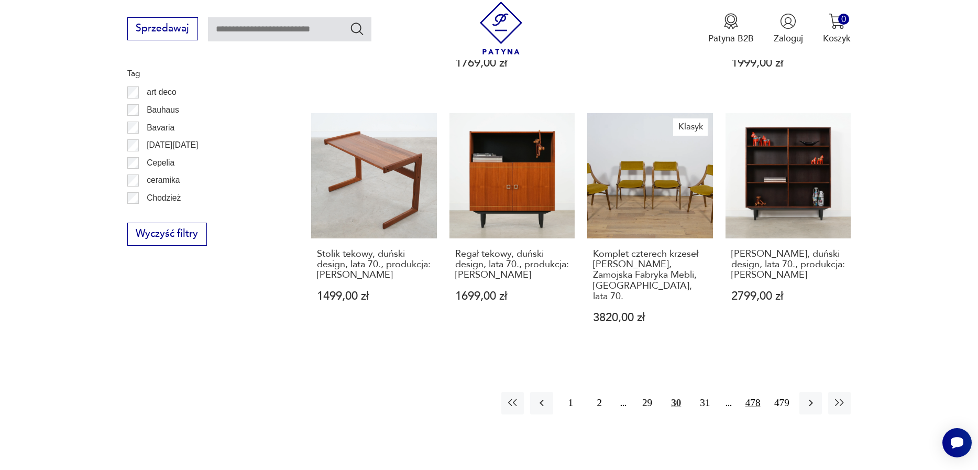
click at [696, 392] on button "31" at bounding box center [705, 403] width 23 height 23
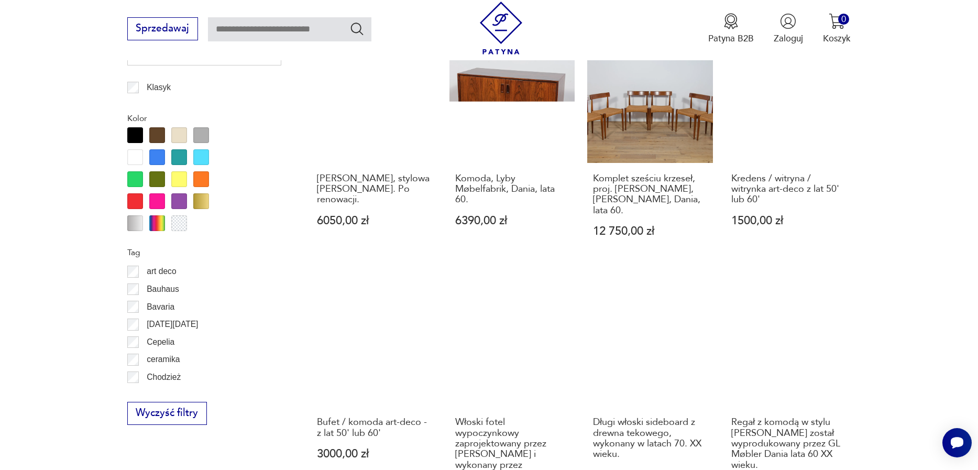
scroll to position [1125, 0]
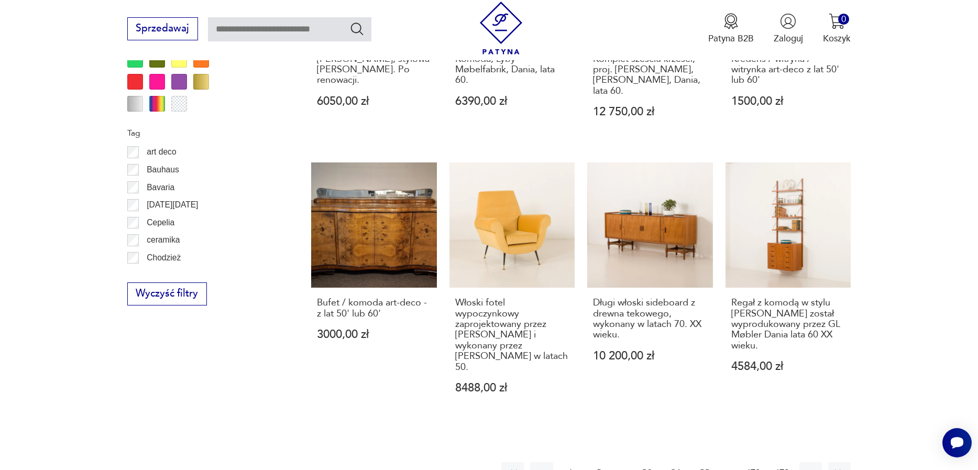
click at [701, 462] on button "32" at bounding box center [705, 473] width 23 height 23
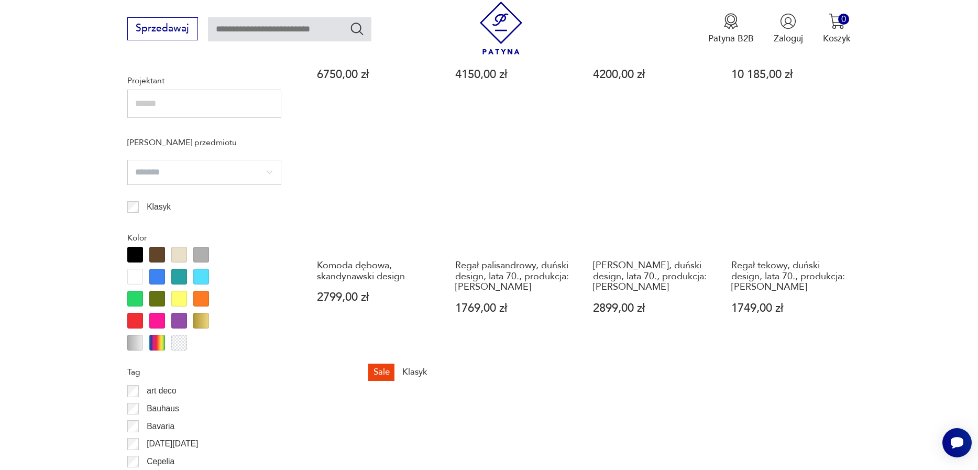
scroll to position [1125, 0]
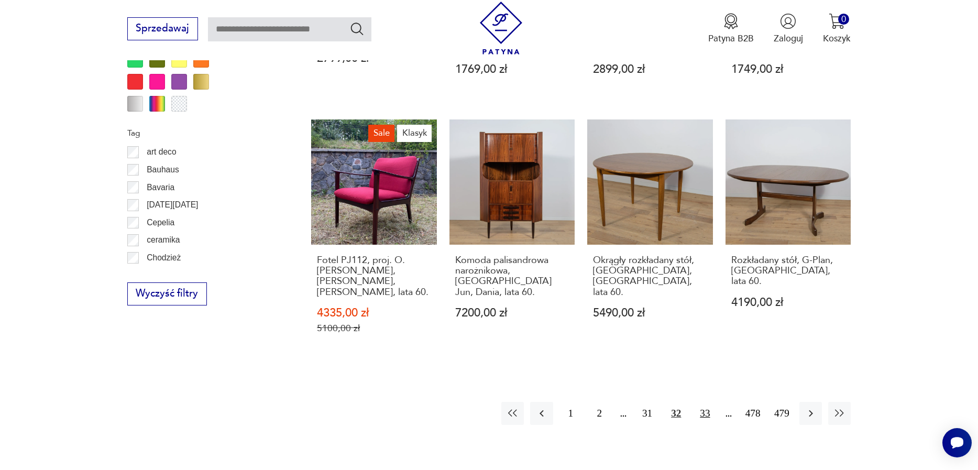
click at [701, 416] on button "33" at bounding box center [705, 413] width 23 height 23
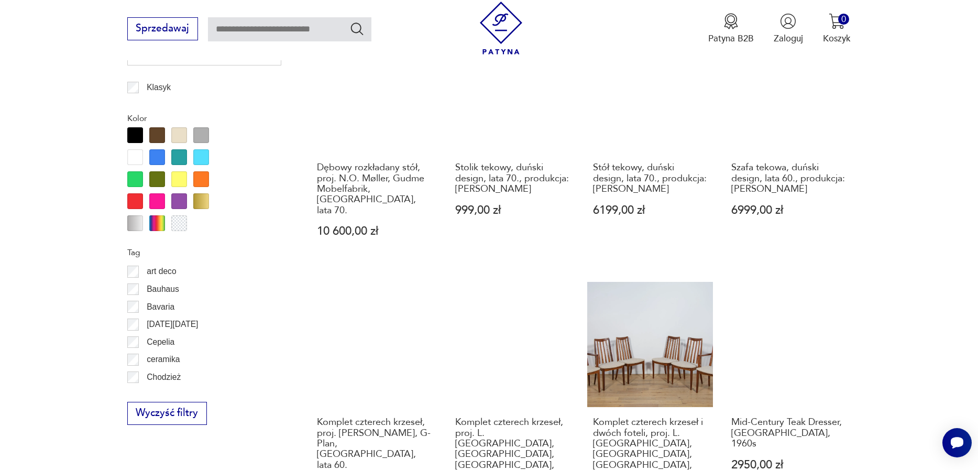
scroll to position [1245, 0]
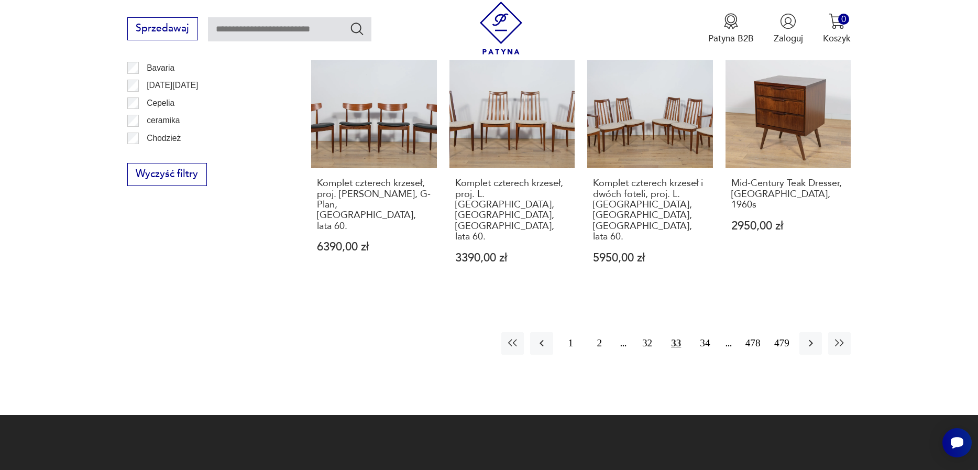
click at [687, 332] on div "1 2 32 33 34 478 479" at bounding box center [675, 343] width 349 height 23
click at [703, 332] on button "34" at bounding box center [705, 343] width 23 height 23
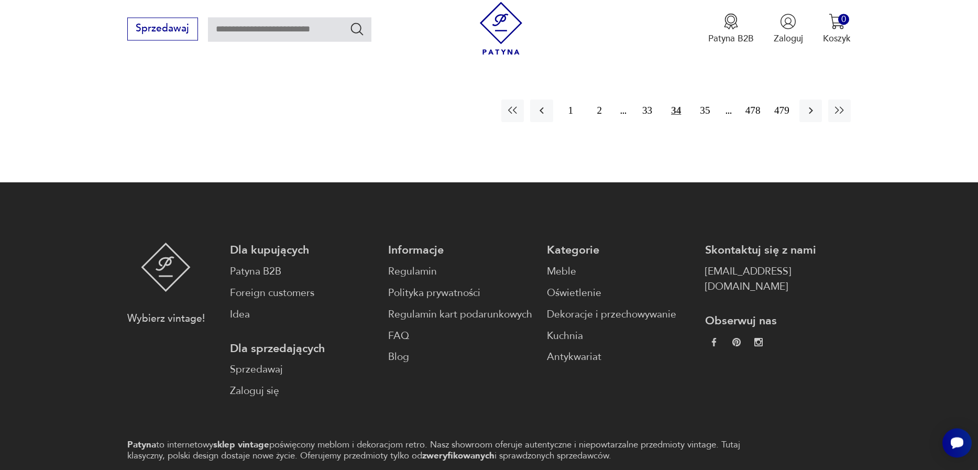
scroll to position [1346, 0]
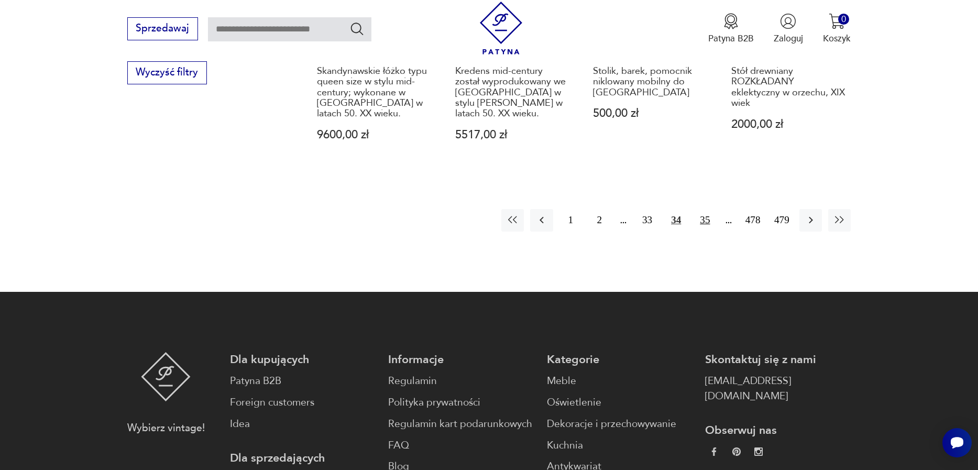
click at [707, 211] on button "35" at bounding box center [705, 220] width 23 height 23
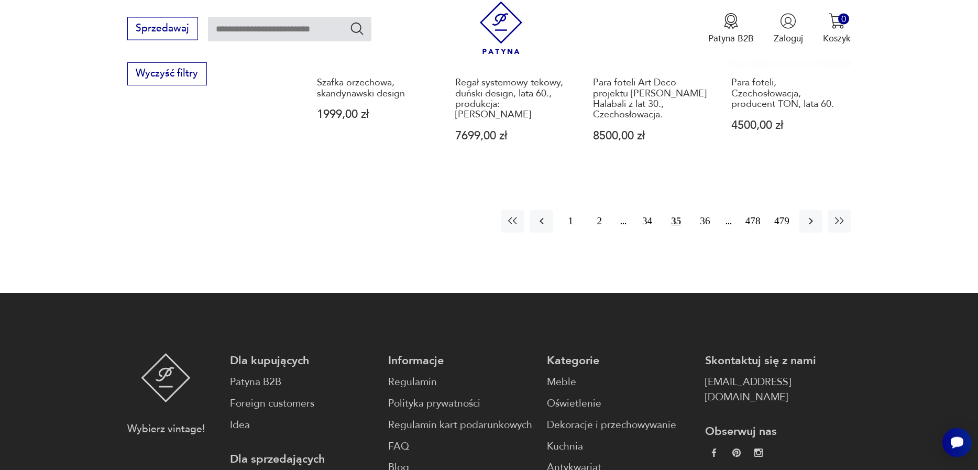
scroll to position [1328, 0]
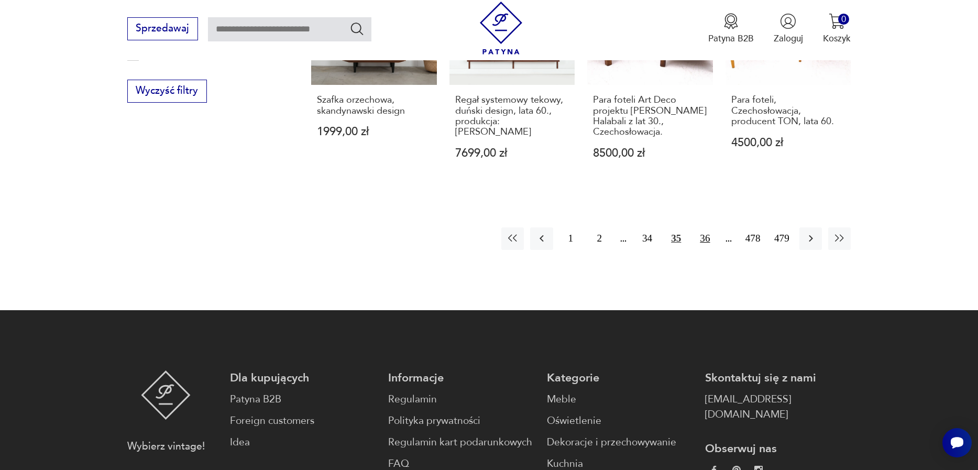
click at [699, 227] on button "36" at bounding box center [705, 238] width 23 height 23
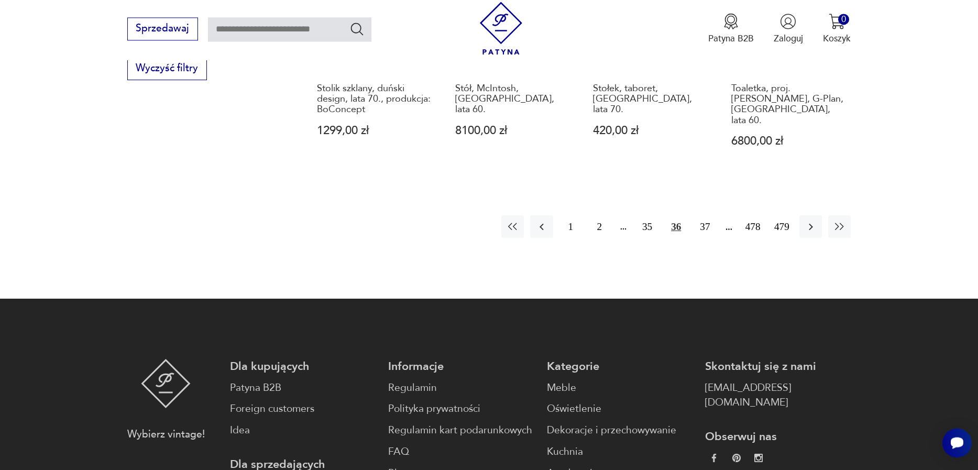
scroll to position [1365, 0]
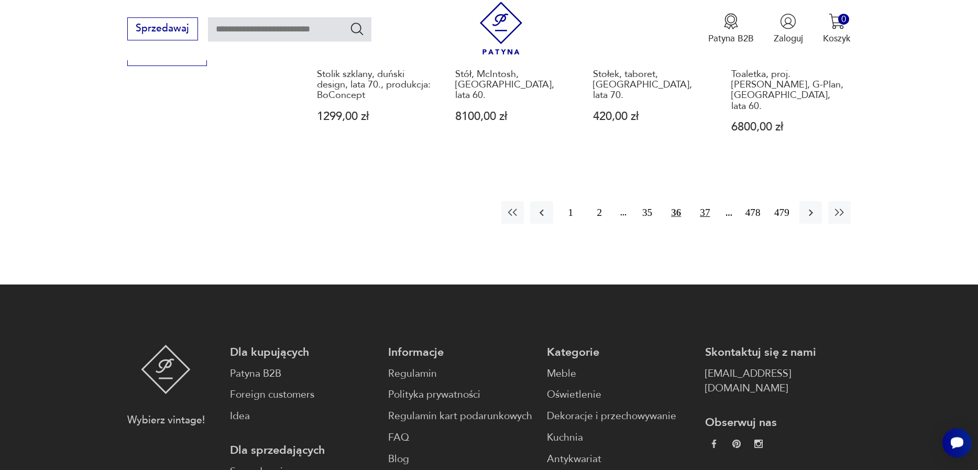
click at [694, 201] on button "37" at bounding box center [705, 212] width 23 height 23
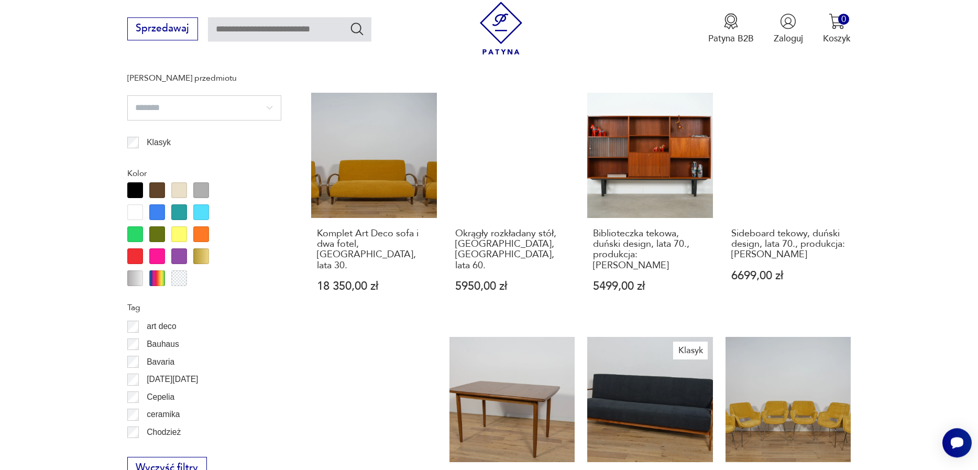
scroll to position [1190, 0]
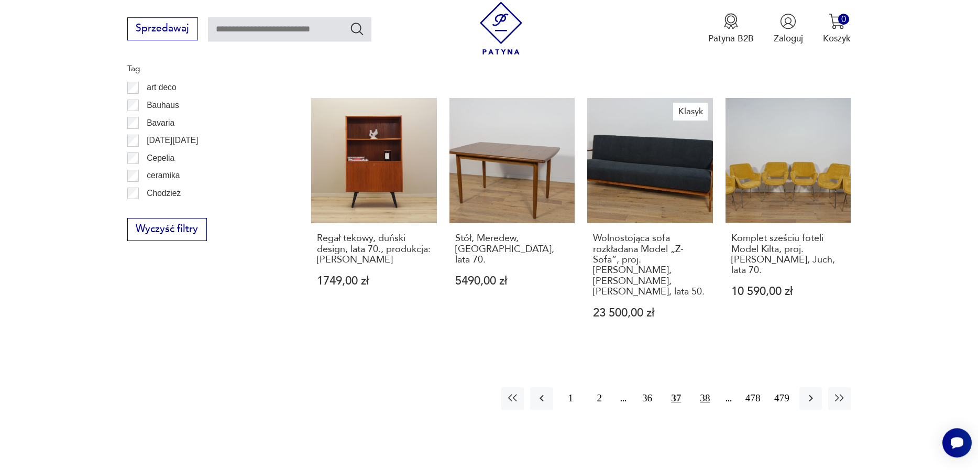
click at [701, 387] on button "38" at bounding box center [705, 398] width 23 height 23
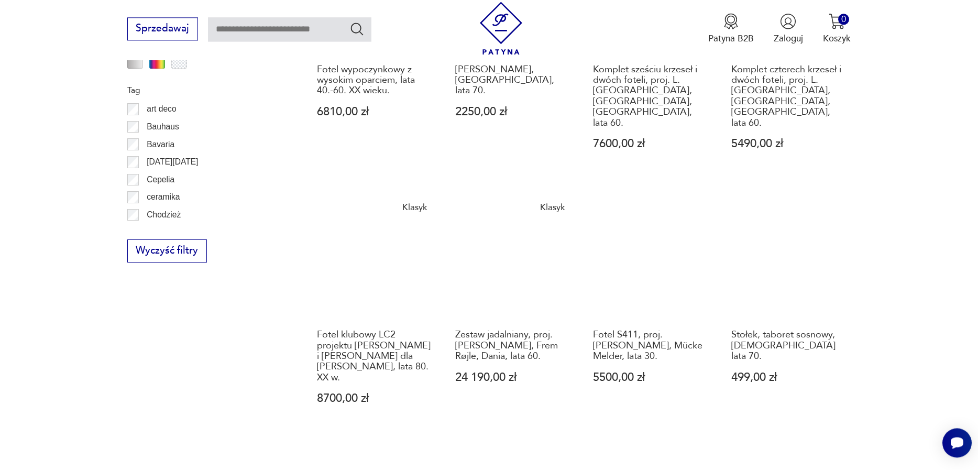
scroll to position [1187, 0]
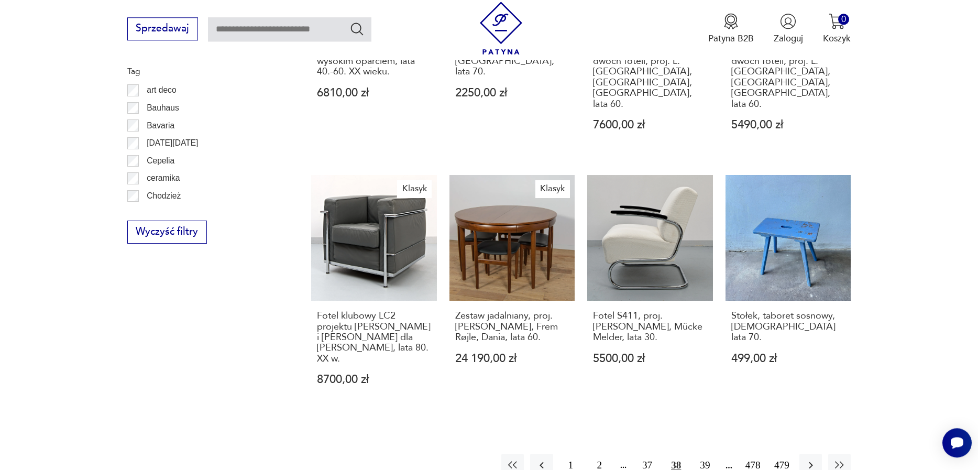
click at [688, 454] on div "1 2 37 38 39 478 479" at bounding box center [675, 465] width 349 height 23
click at [695, 454] on button "39" at bounding box center [705, 465] width 23 height 23
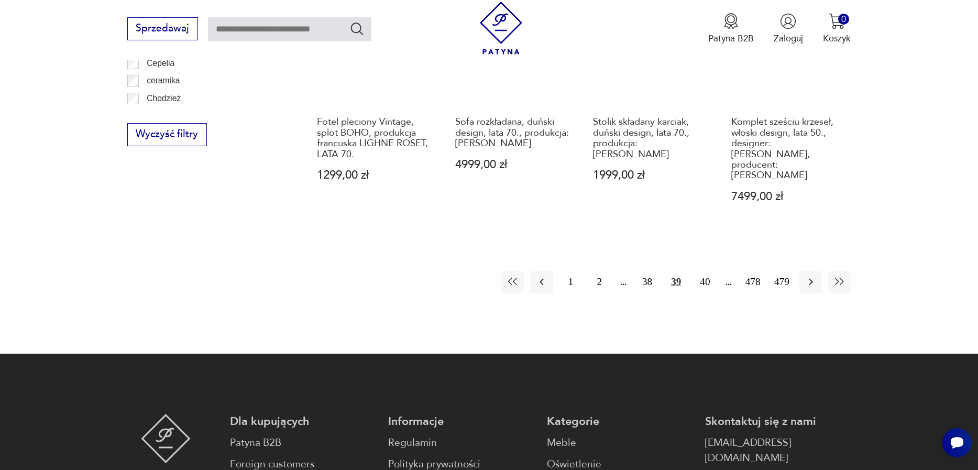
scroll to position [1305, 0]
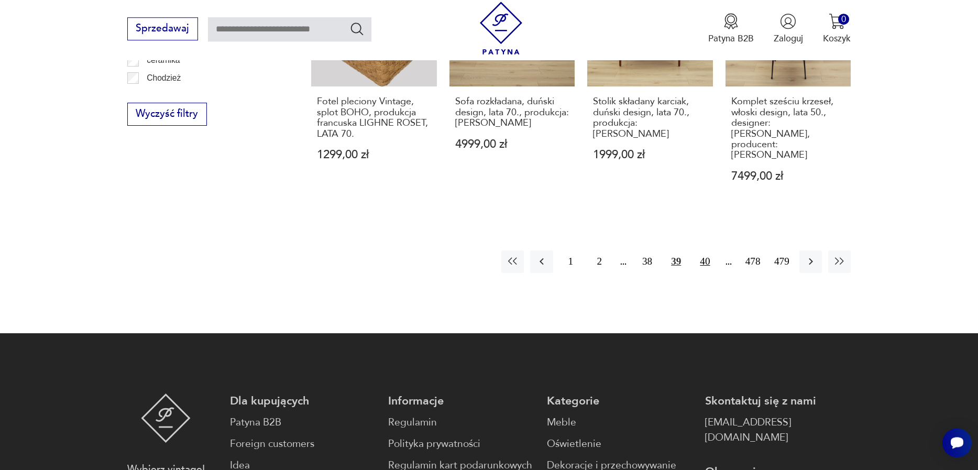
click at [706, 250] on button "40" at bounding box center [705, 261] width 23 height 23
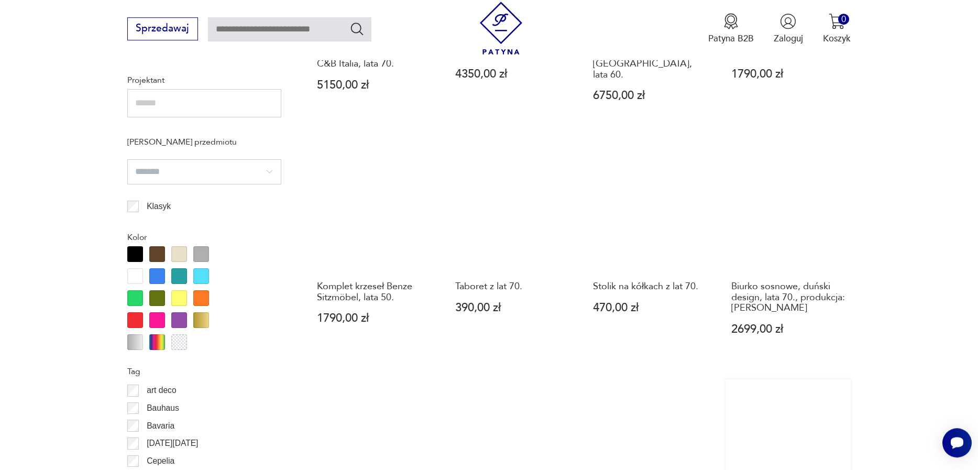
scroll to position [1245, 0]
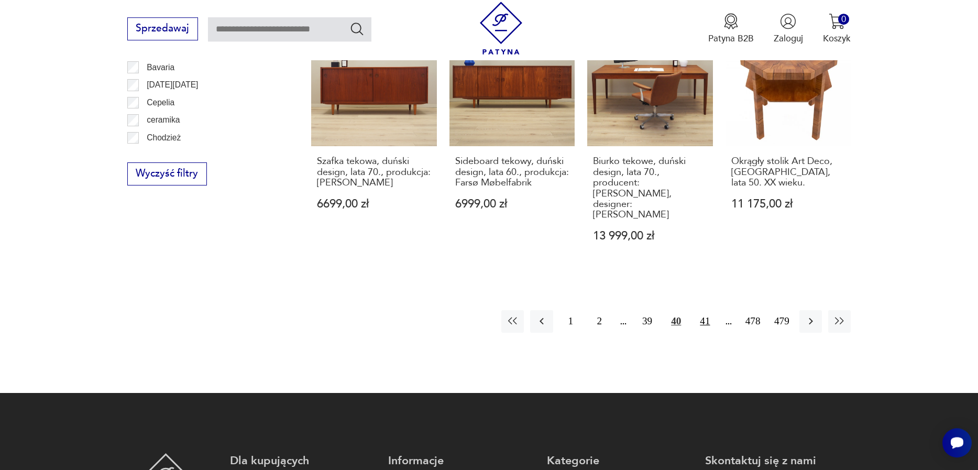
click at [697, 310] on button "41" at bounding box center [705, 321] width 23 height 23
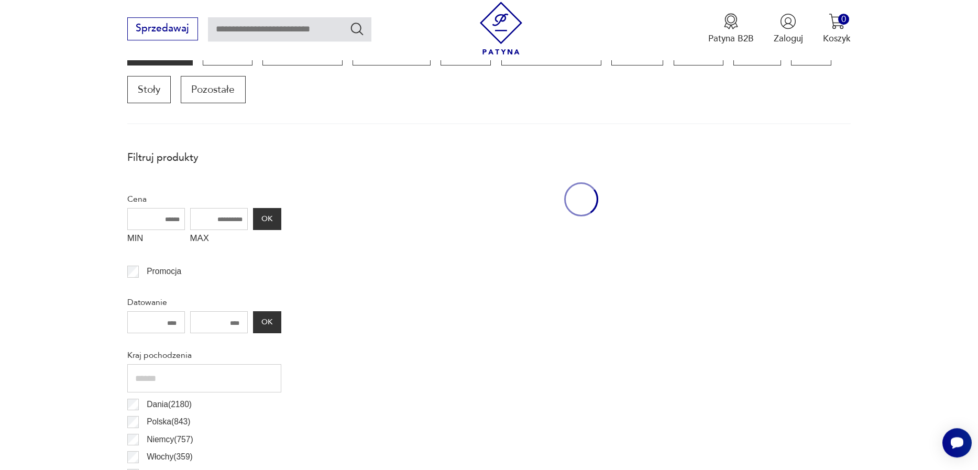
scroll to position [349, 0]
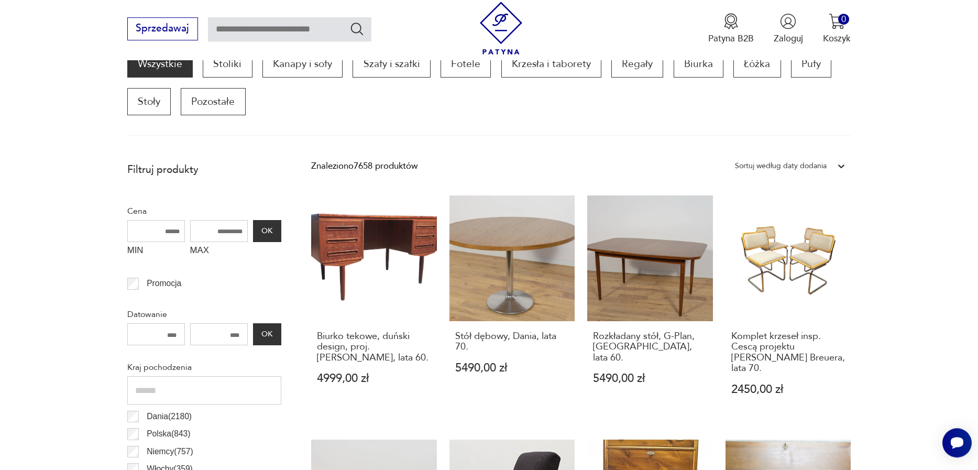
click at [311, 27] on input "text" at bounding box center [289, 29] width 163 height 24
type input "*****"
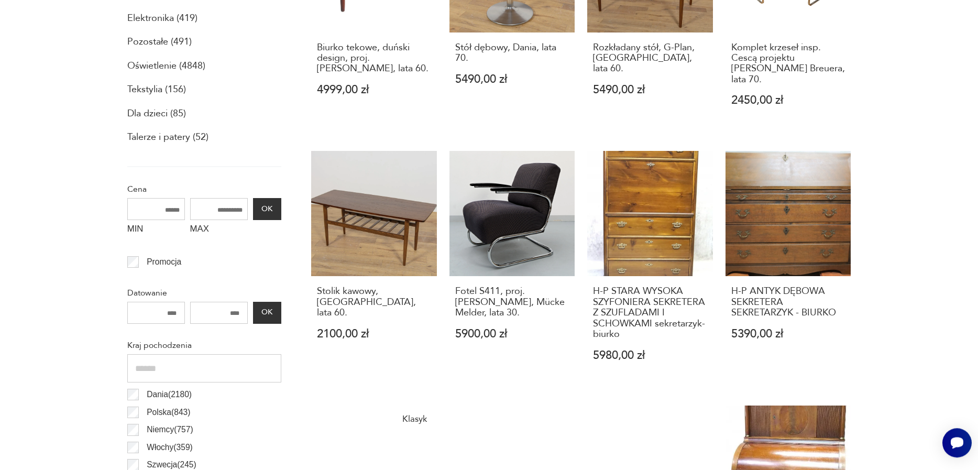
type input "*****"
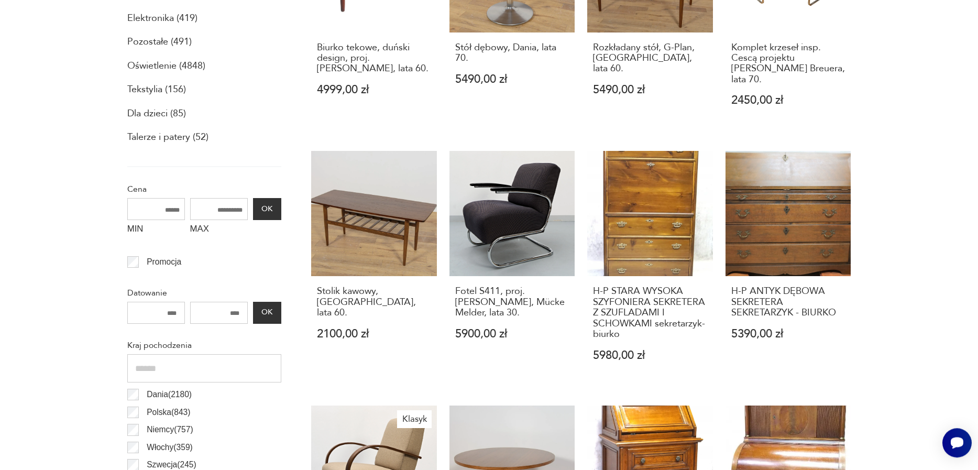
scroll to position [60, 0]
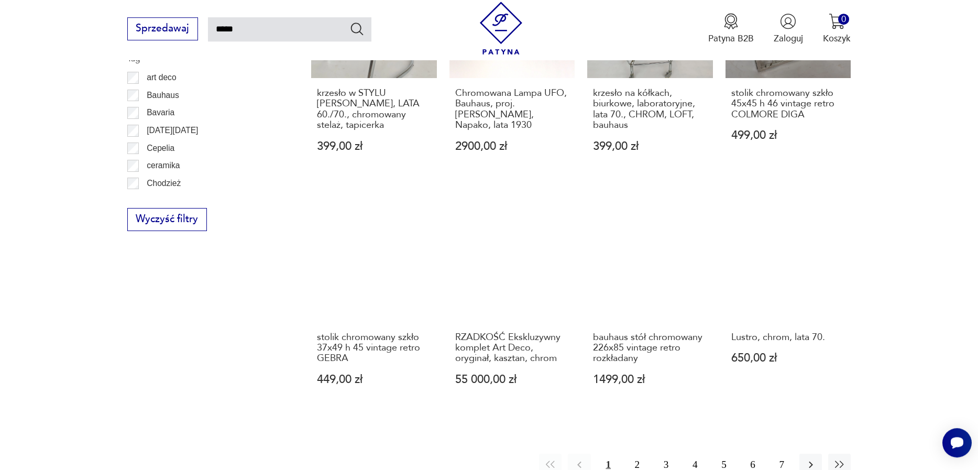
scroll to position [837, 0]
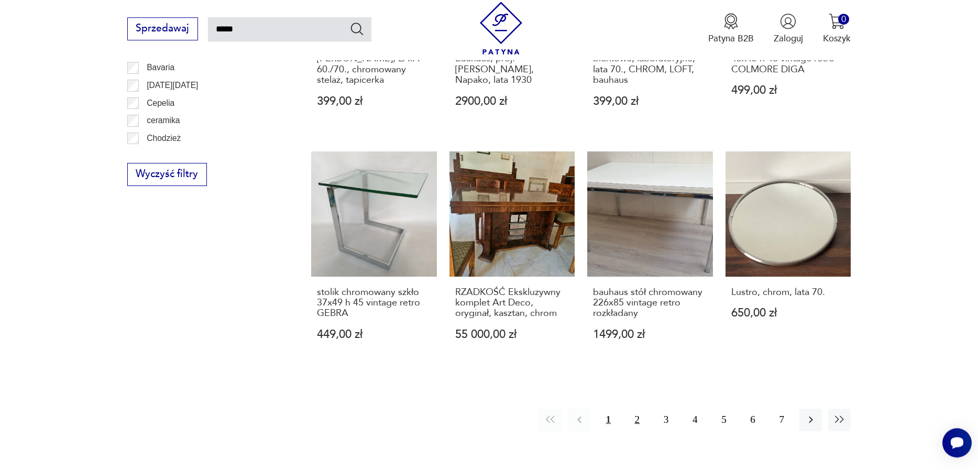
click at [638, 421] on button "2" at bounding box center [637, 420] width 23 height 23
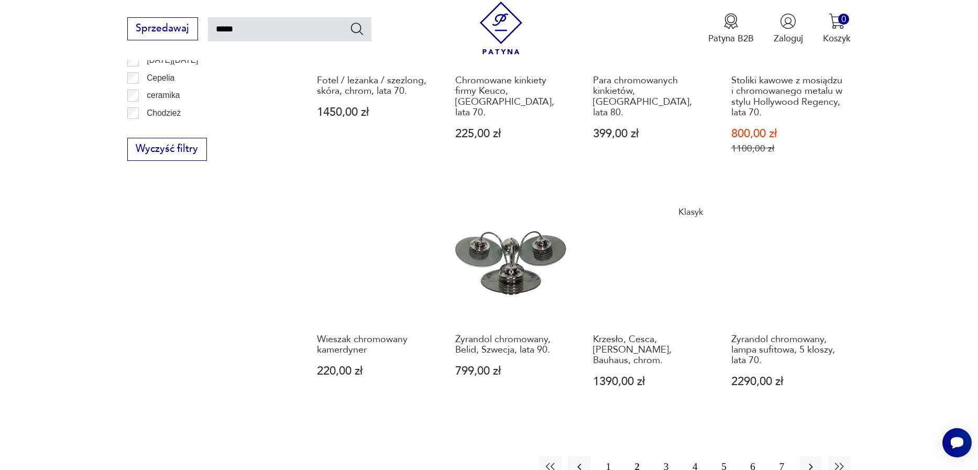
scroll to position [896, 0]
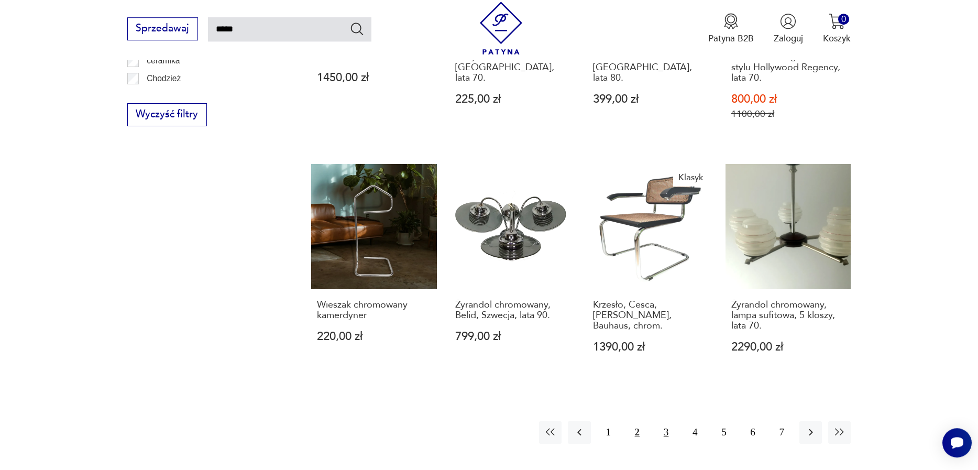
click at [670, 421] on button "3" at bounding box center [666, 432] width 23 height 23
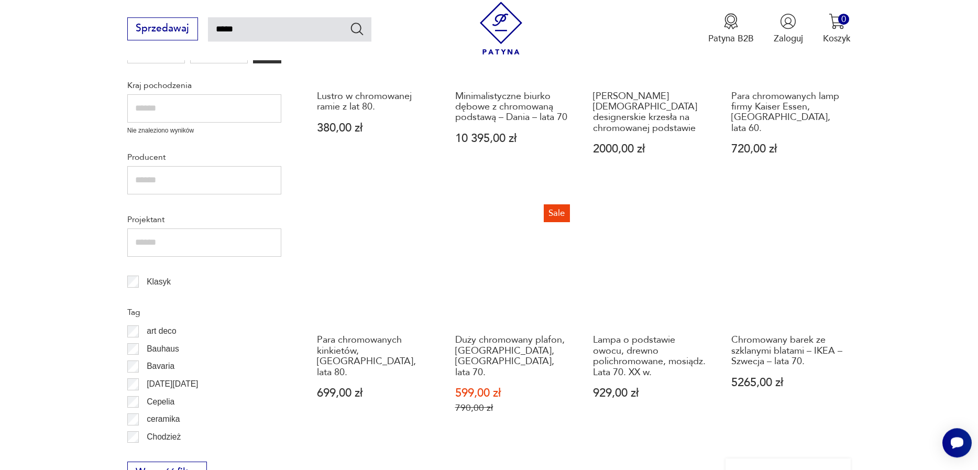
scroll to position [837, 0]
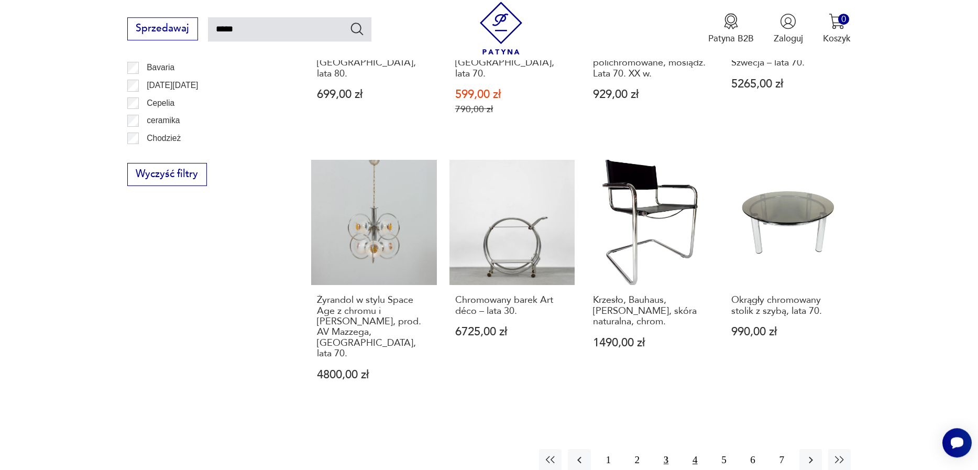
click at [699, 449] on button "4" at bounding box center [695, 460] width 23 height 23
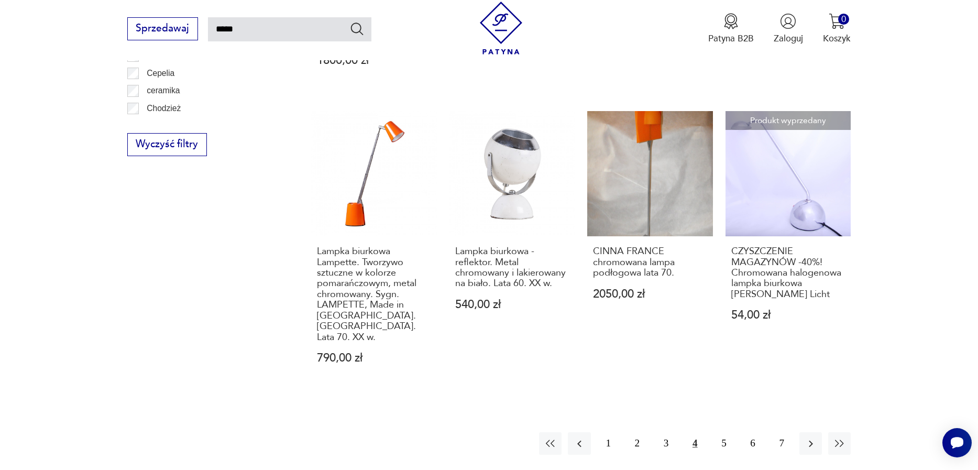
scroll to position [896, 0]
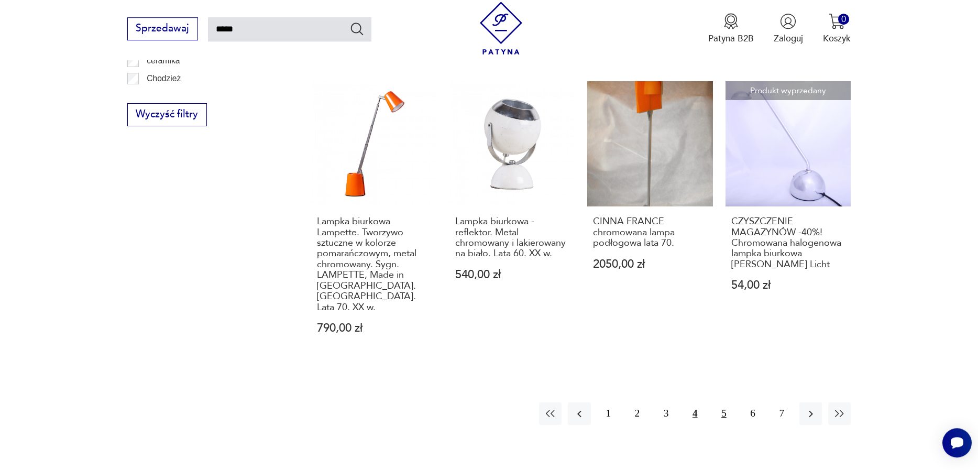
click at [725, 402] on button "5" at bounding box center [723, 413] width 23 height 23
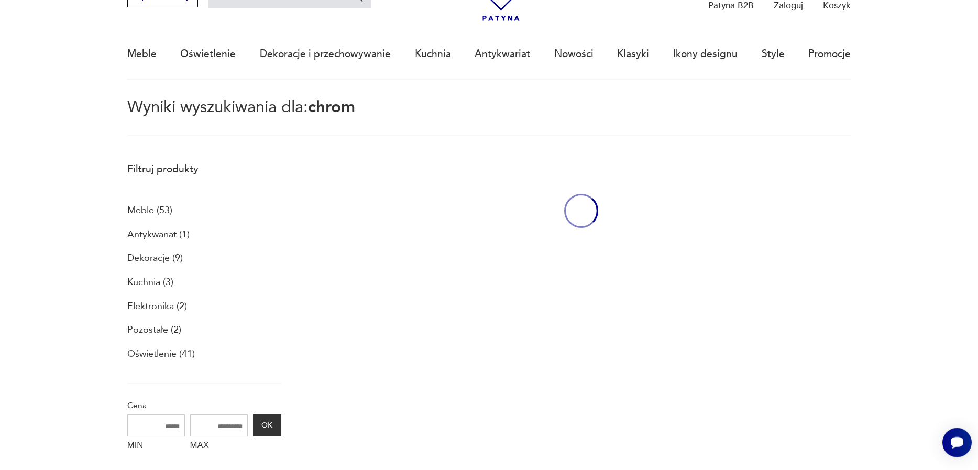
scroll to position [60, 0]
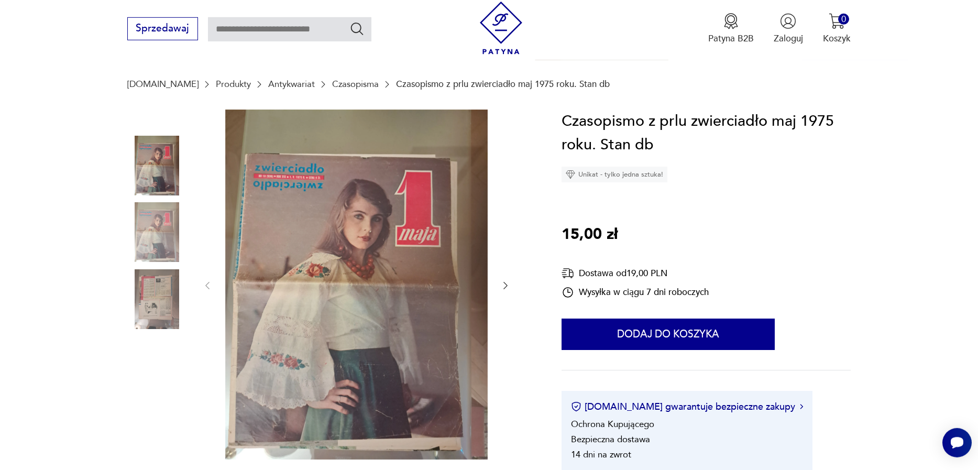
scroll to position [119, 0]
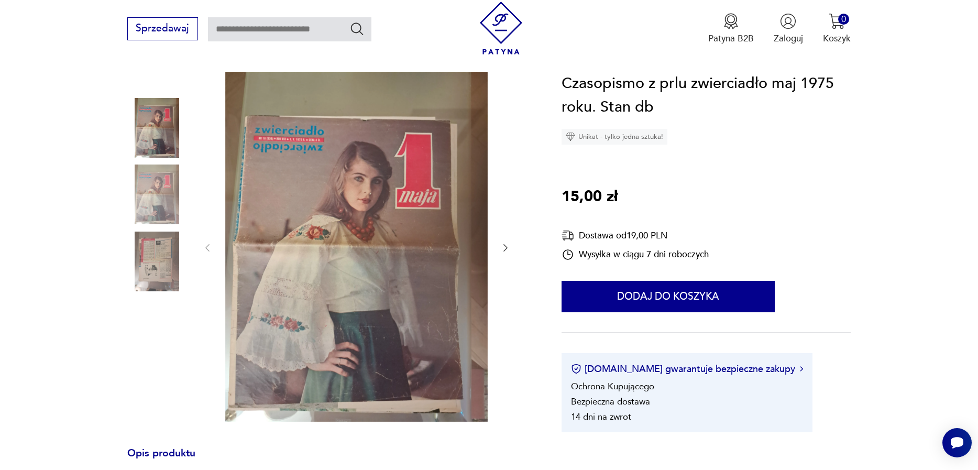
click at [508, 251] on icon "button" at bounding box center [505, 248] width 10 height 10
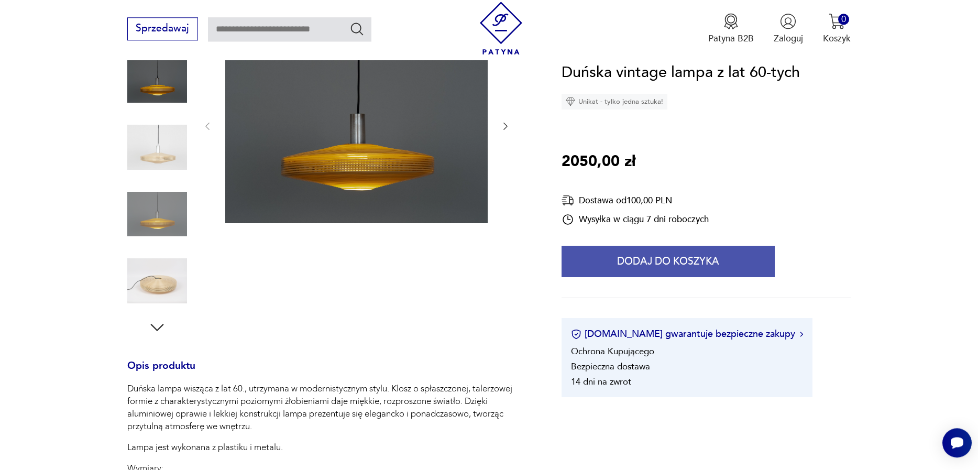
scroll to position [179, 0]
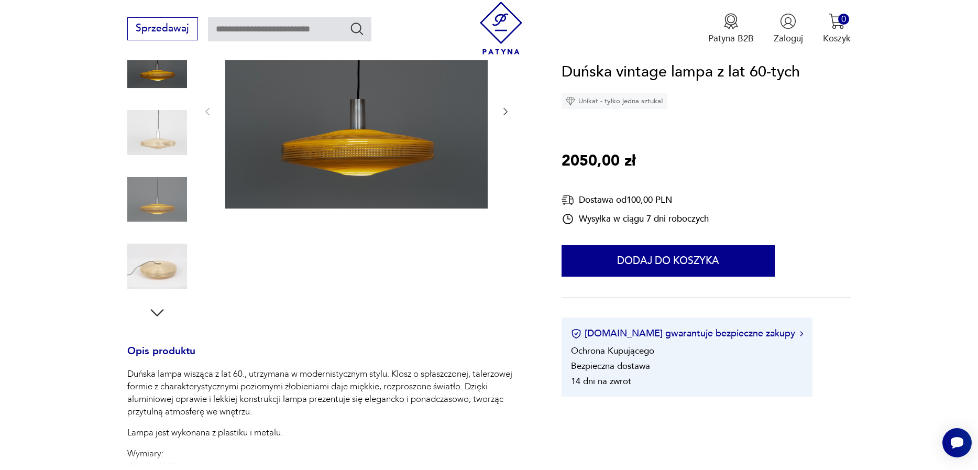
click at [158, 271] on img at bounding box center [157, 266] width 60 height 60
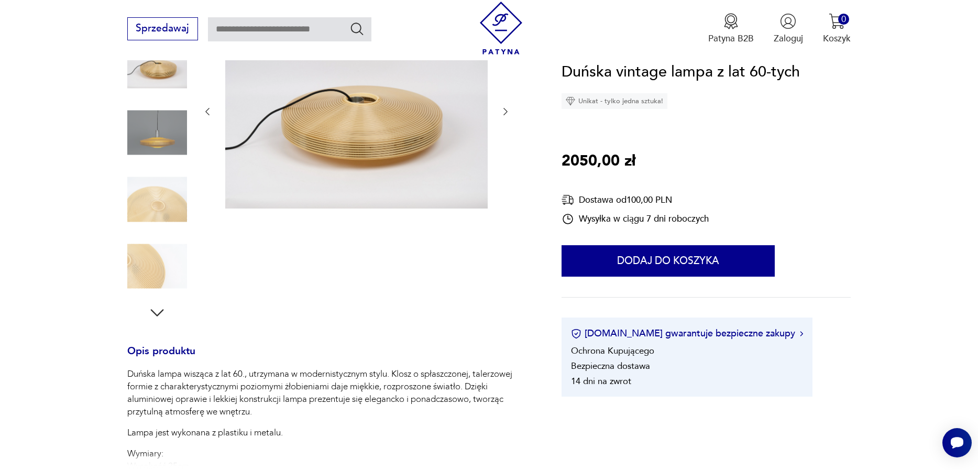
click at [173, 123] on img at bounding box center [157, 133] width 60 height 60
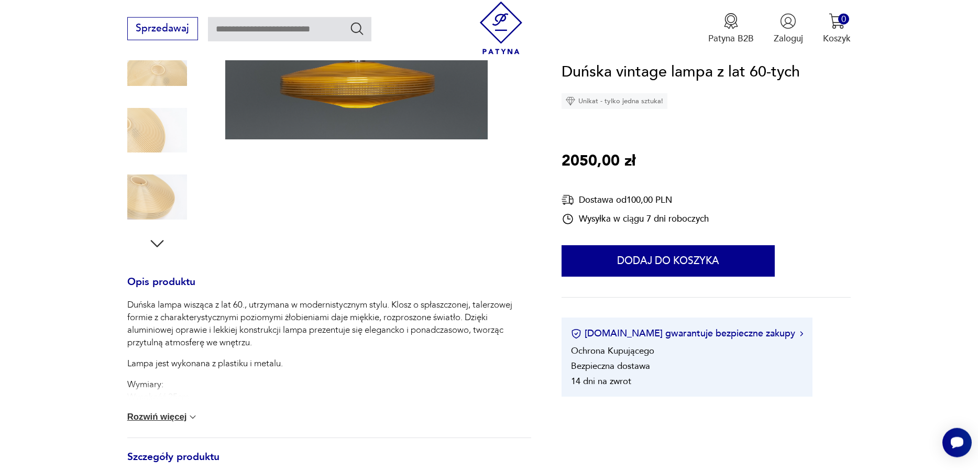
scroll to position [299, 0]
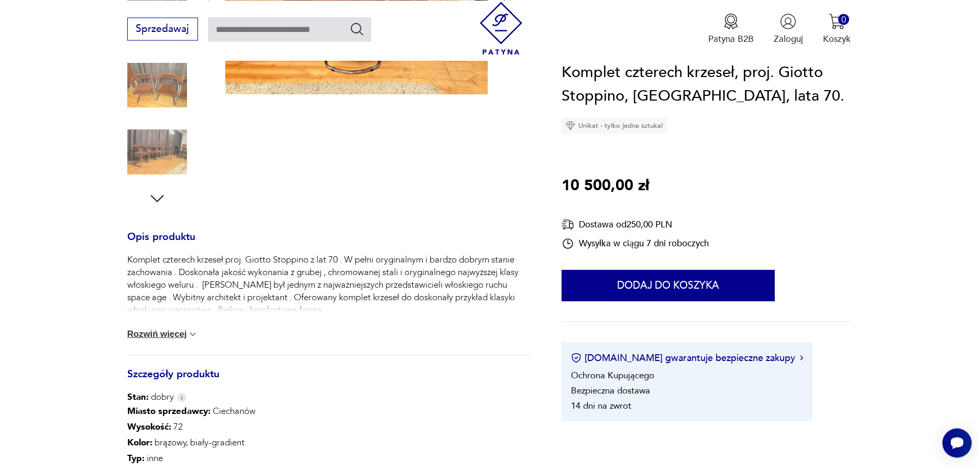
scroll to position [299, 0]
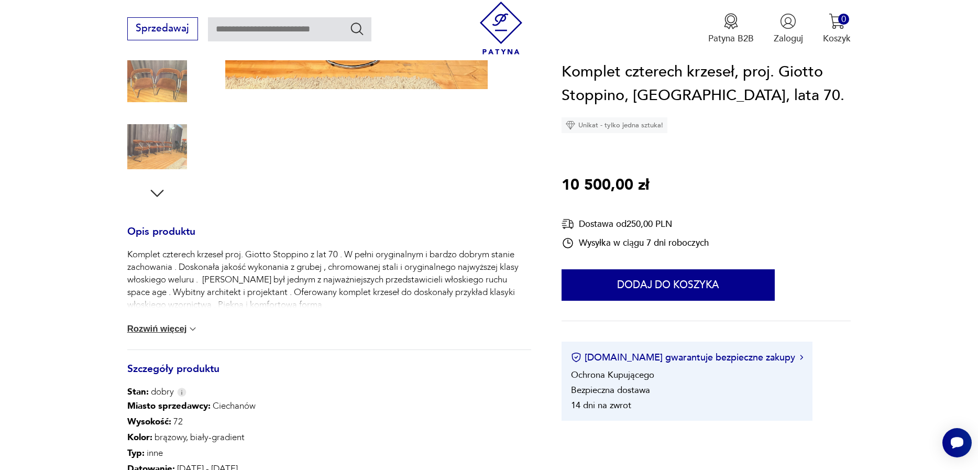
click at [150, 328] on button "Rozwiń więcej" at bounding box center [162, 329] width 71 height 10
drag, startPoint x: 499, startPoint y: 274, endPoint x: 394, endPoint y: 304, distance: 109.1
click at [386, 306] on p "Komplet czterech krzeseł proj. Giotto Stoppino z lat 70 . W pełni oryginalnym i…" at bounding box center [329, 279] width 404 height 63
click at [392, 292] on p "Komplet czterech krzeseł proj. Giotto Stoppino z lat 70 . W pełni oryginalnym i…" at bounding box center [329, 279] width 404 height 63
drag, startPoint x: 326, startPoint y: 298, endPoint x: 396, endPoint y: 313, distance: 71.4
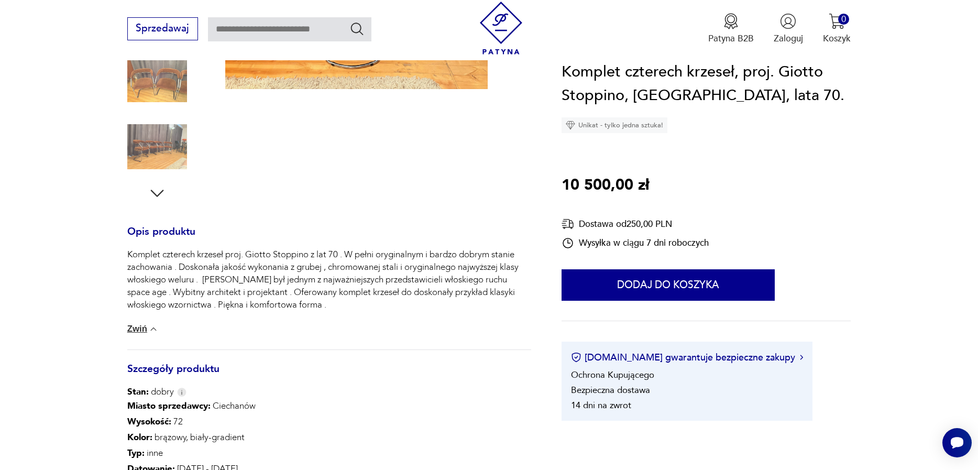
click at [354, 311] on div "Komplet czterech krzeseł proj. Giotto Stoppino z lat 70 . W pełni oryginalnym i…" at bounding box center [329, 279] width 404 height 63
click at [372, 280] on p "Komplet czterech krzeseł proj. Giotto Stoppino z lat 70 . W pełni oryginalnym i…" at bounding box center [329, 279] width 404 height 63
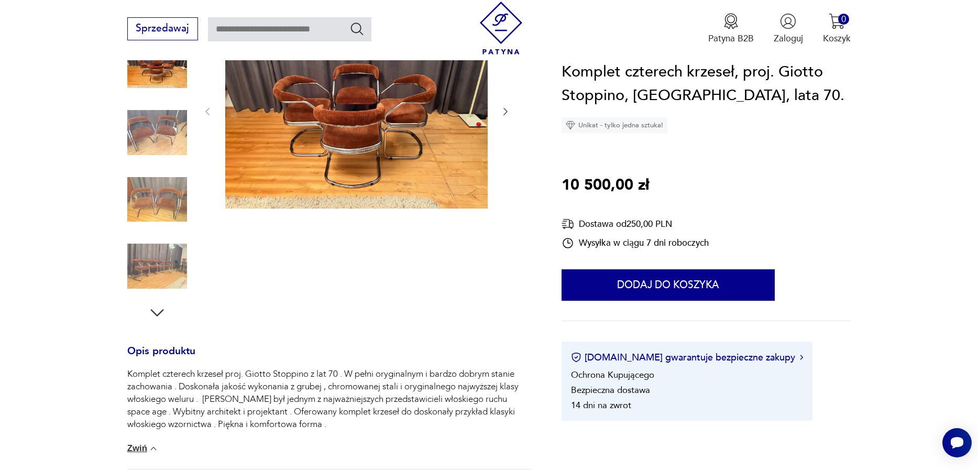
scroll to position [0, 0]
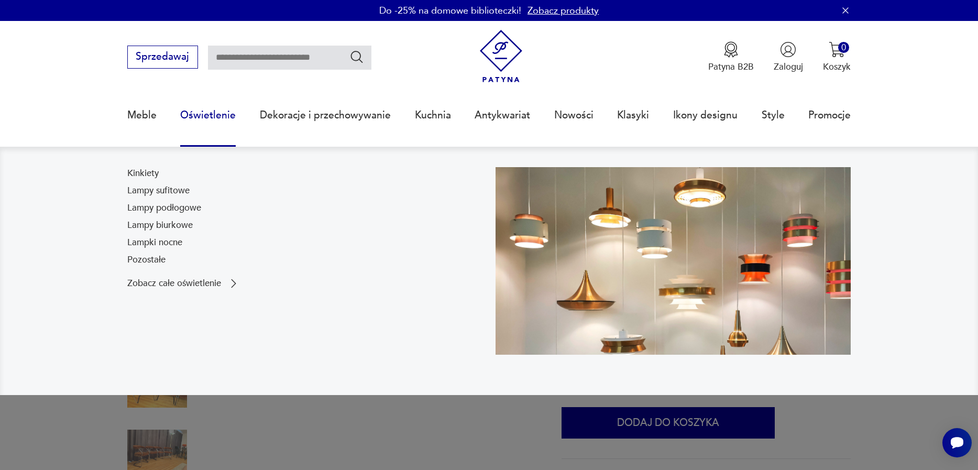
click at [210, 117] on link "Oświetlenie" at bounding box center [208, 115] width 56 height 48
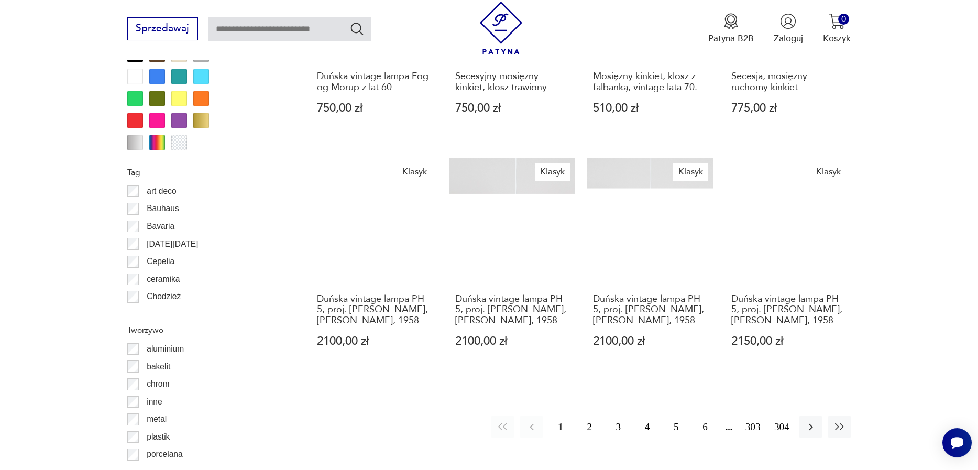
scroll to position [1107, 0]
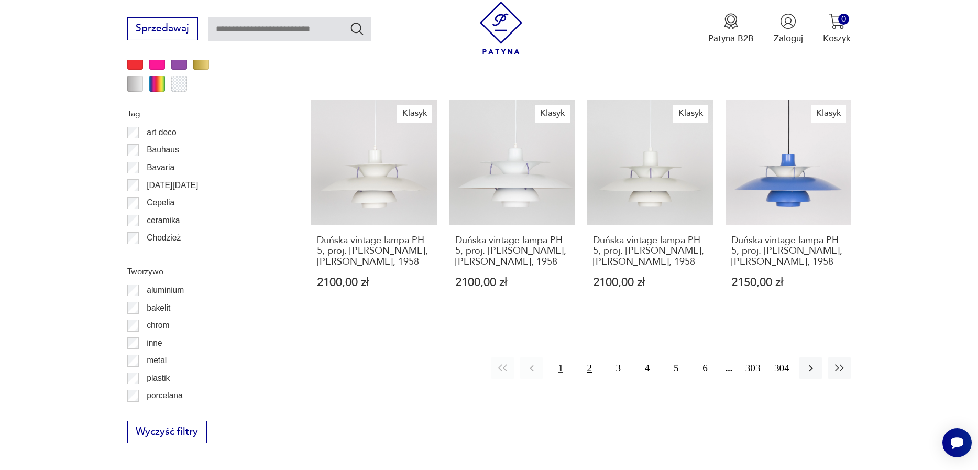
click at [581, 377] on button "2" at bounding box center [589, 368] width 23 height 23
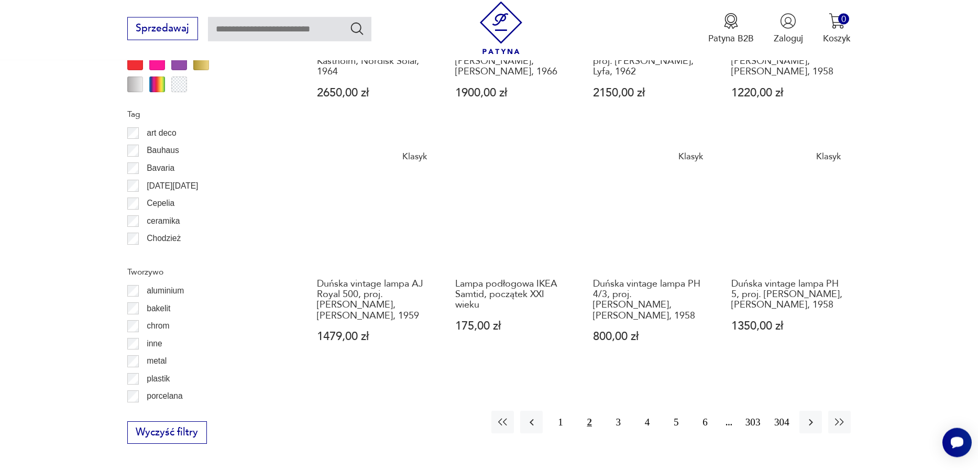
scroll to position [1148, 0]
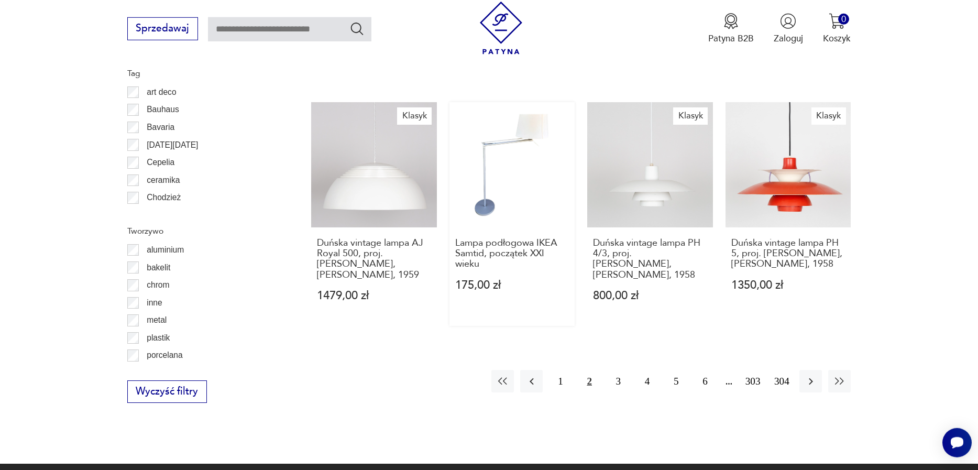
click at [542, 181] on link "Lampa podłogowa IKEA Samtid, początek XXI wieku 175,00 zł" at bounding box center [512, 214] width 126 height 224
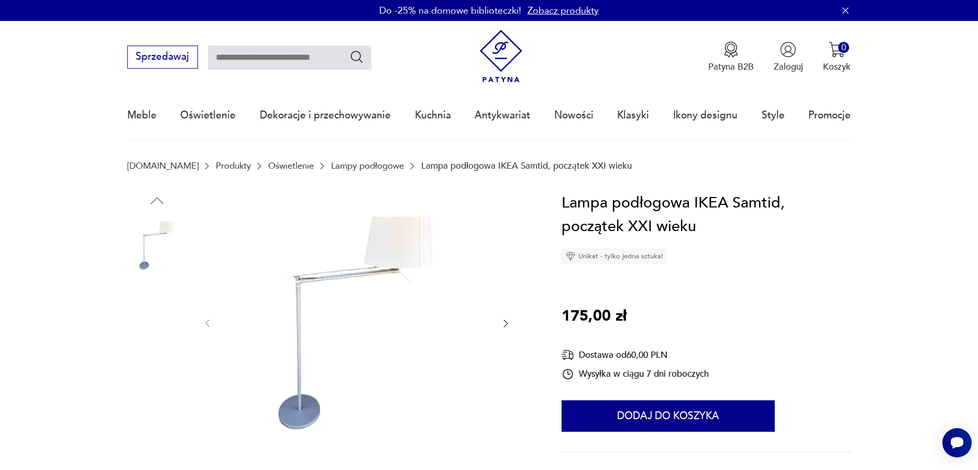
click at [149, 387] on img at bounding box center [157, 379] width 60 height 60
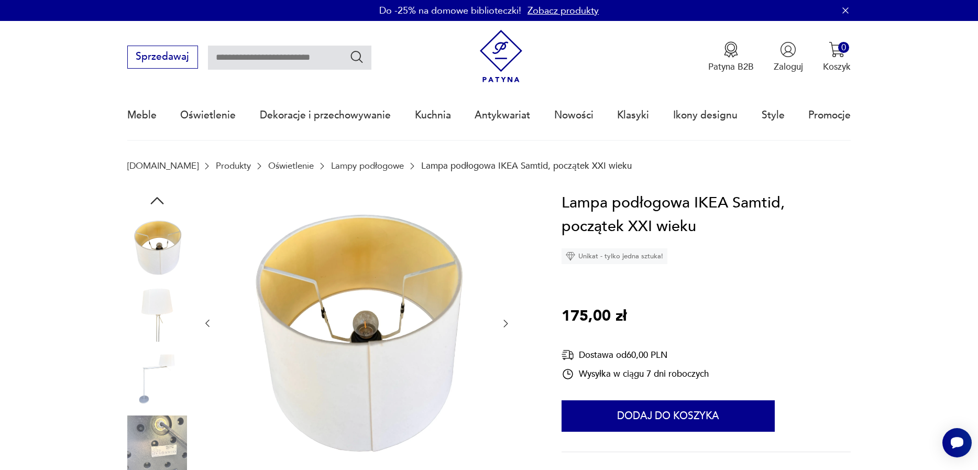
click at [148, 445] on img at bounding box center [157, 445] width 60 height 60
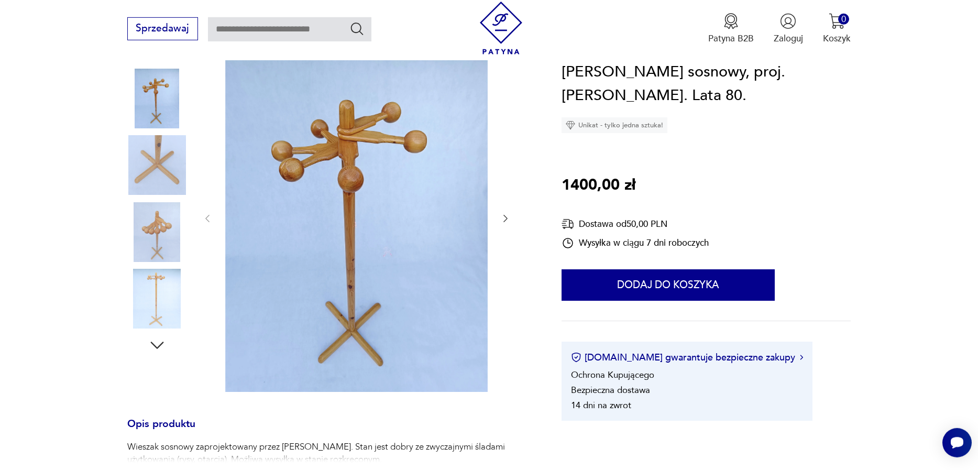
scroll to position [179, 0]
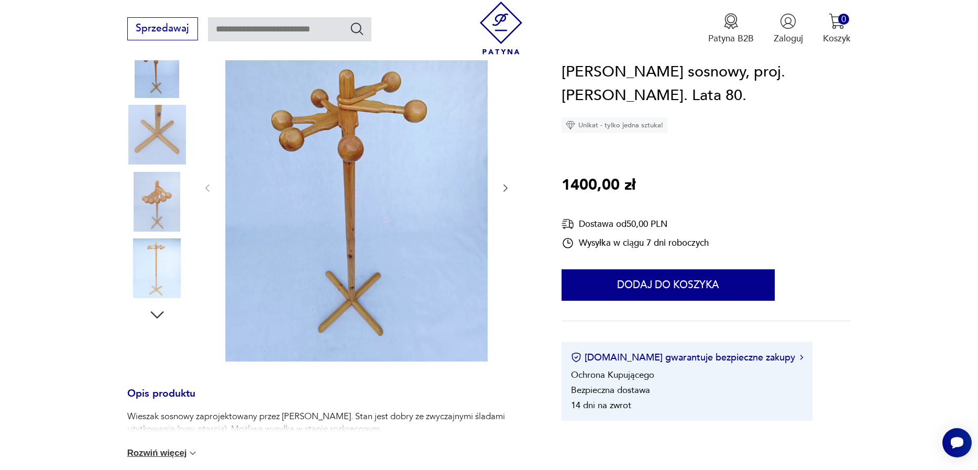
click at [509, 191] on icon "button" at bounding box center [505, 188] width 10 height 10
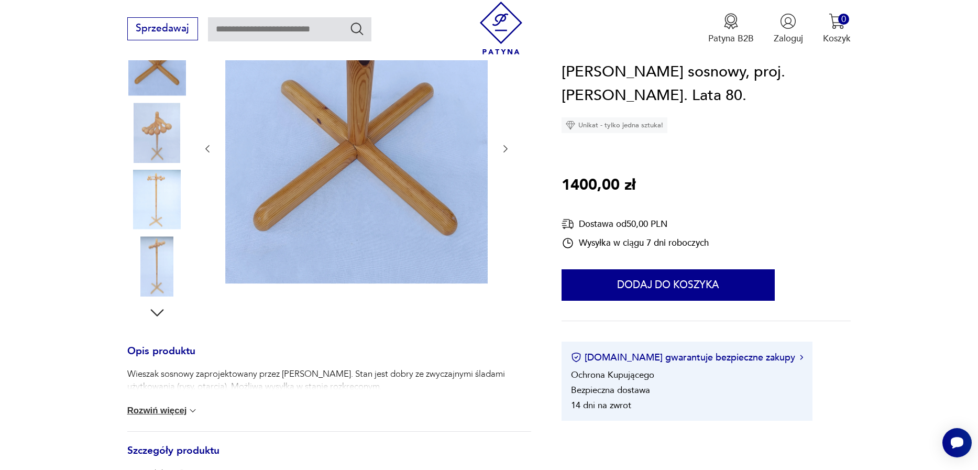
click at [509, 191] on div at bounding box center [356, 149] width 309 height 274
click at [503, 192] on div at bounding box center [356, 149] width 309 height 274
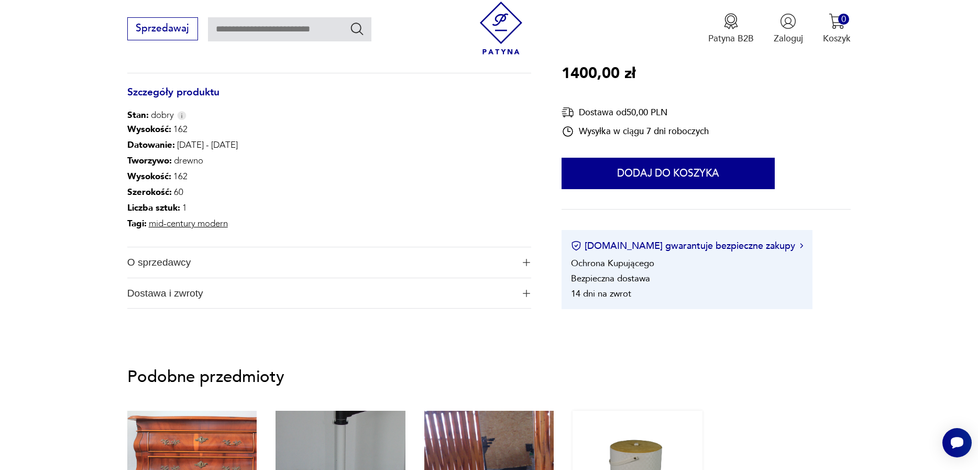
scroll to position [836, 0]
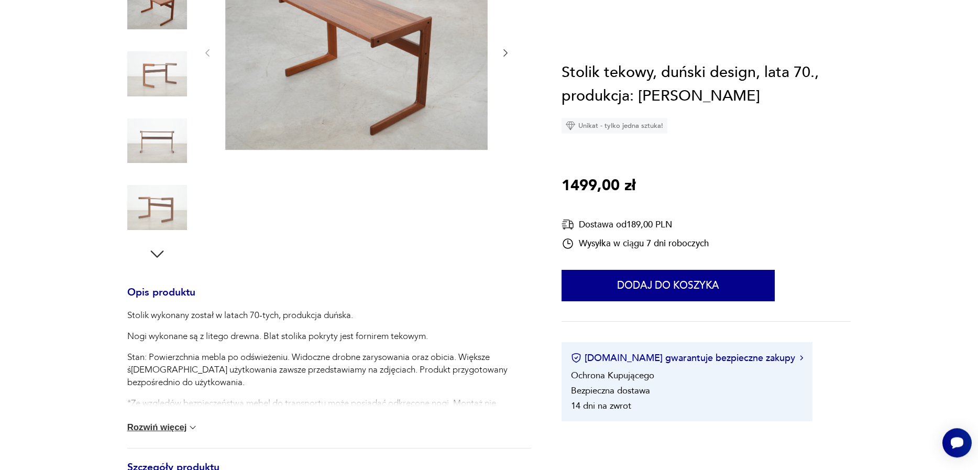
scroll to position [239, 0]
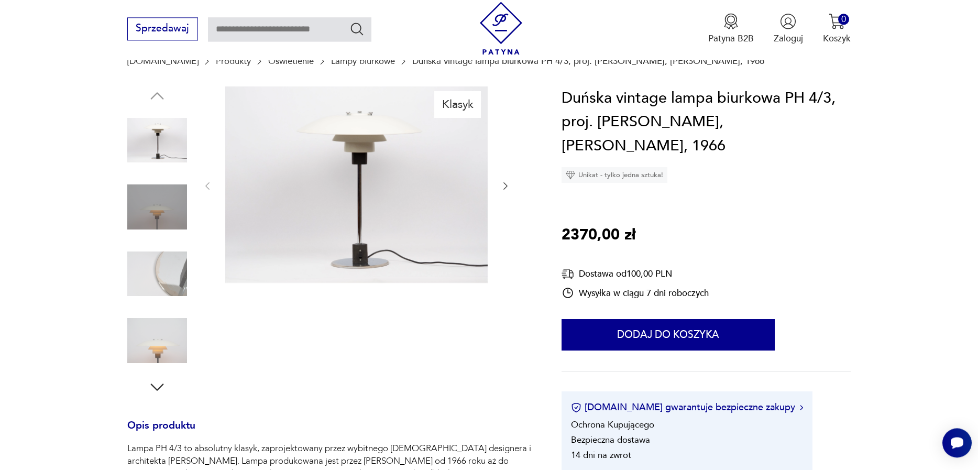
scroll to position [179, 0]
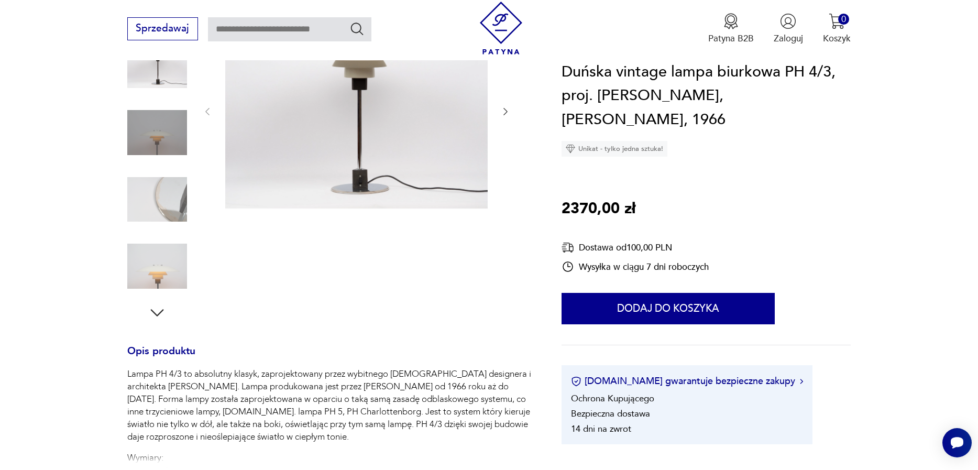
click at [175, 258] on img at bounding box center [157, 266] width 60 height 60
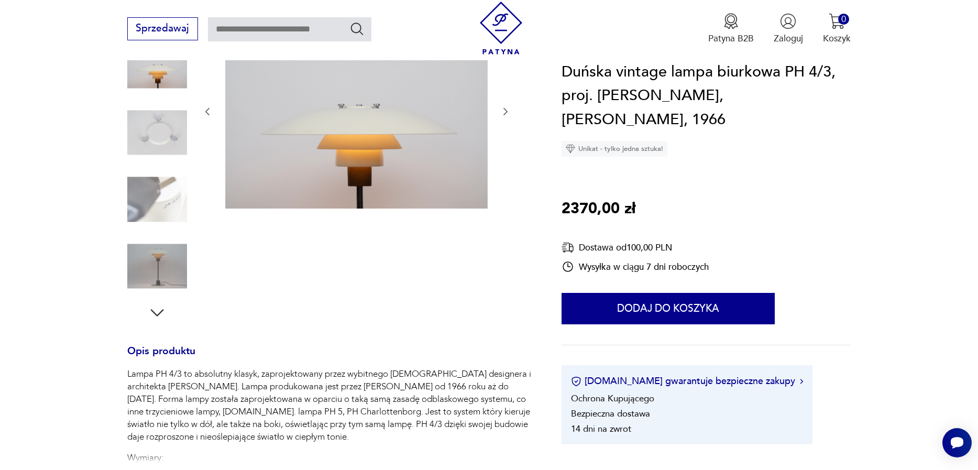
scroll to position [0, 0]
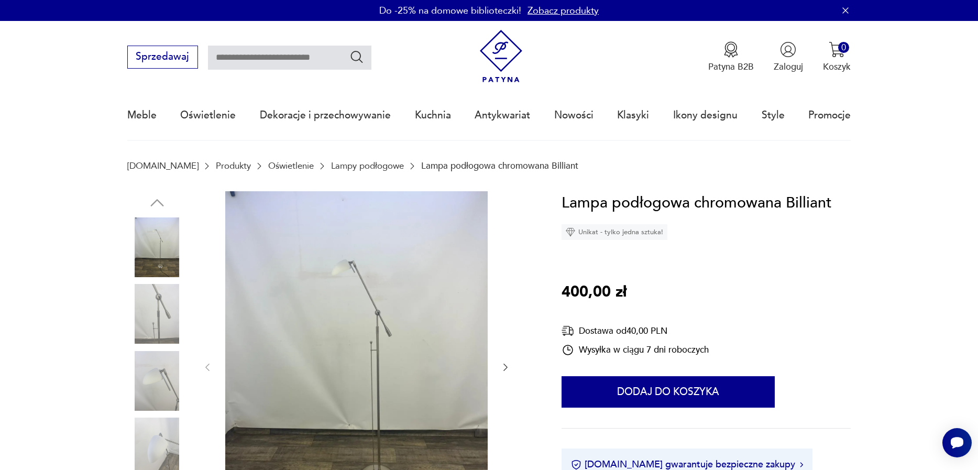
scroll to position [179, 0]
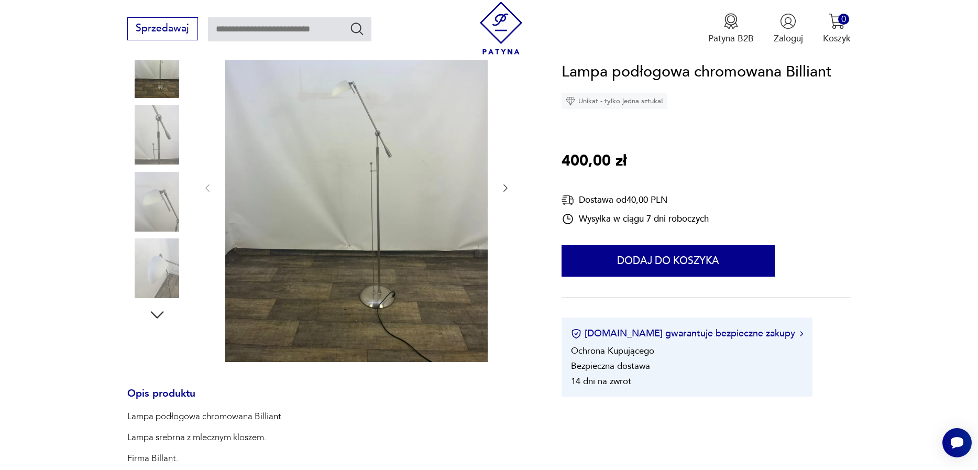
click at [170, 211] on img at bounding box center [157, 202] width 60 height 60
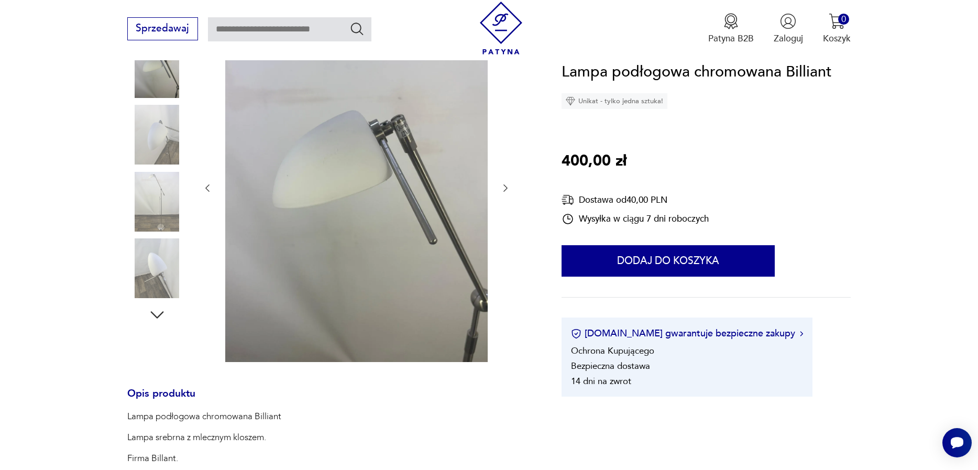
click at [162, 267] on img at bounding box center [157, 268] width 60 height 60
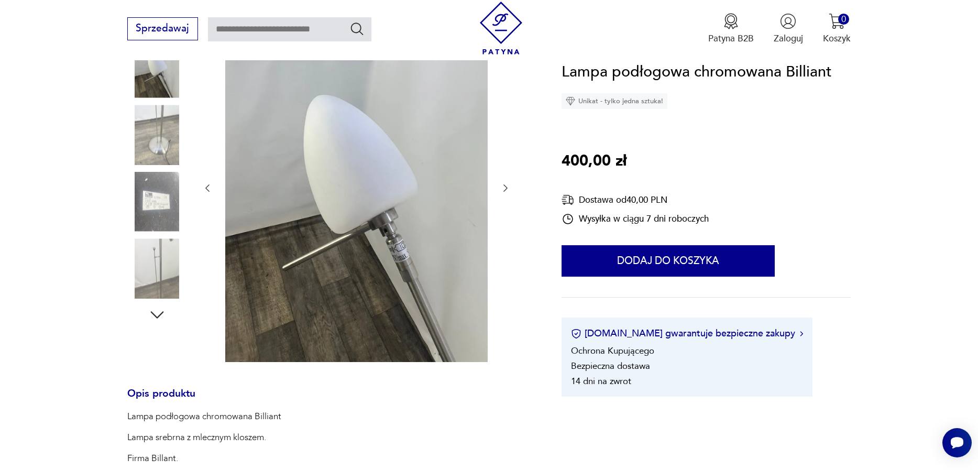
click at [148, 125] on img at bounding box center [157, 135] width 60 height 60
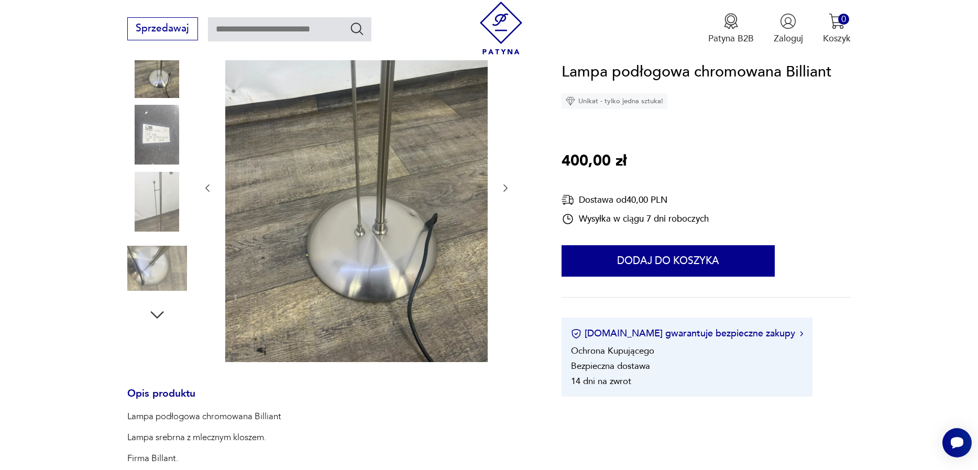
click at [152, 129] on img at bounding box center [157, 135] width 60 height 60
